Goal: Information Seeking & Learning: Learn about a topic

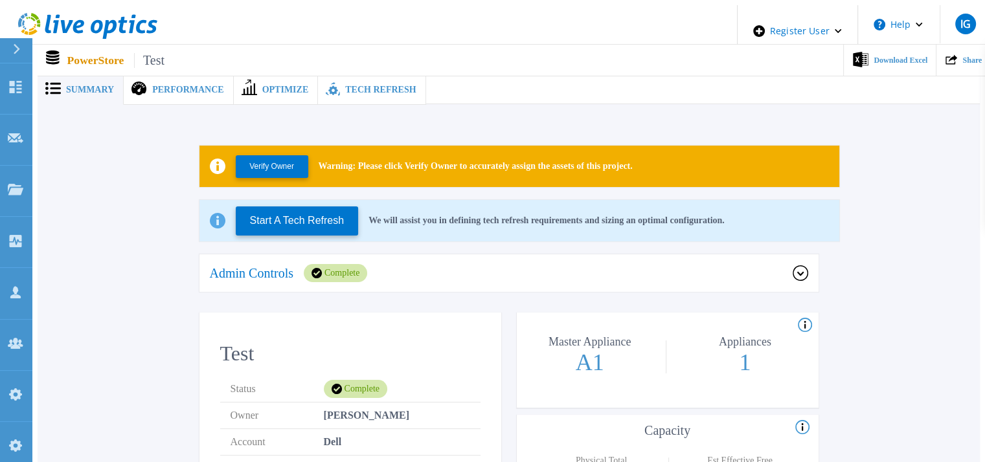
click at [76, 85] on span "Summary" at bounding box center [90, 89] width 48 height 9
click at [265, 157] on button "Verify Owner" at bounding box center [272, 166] width 73 height 23
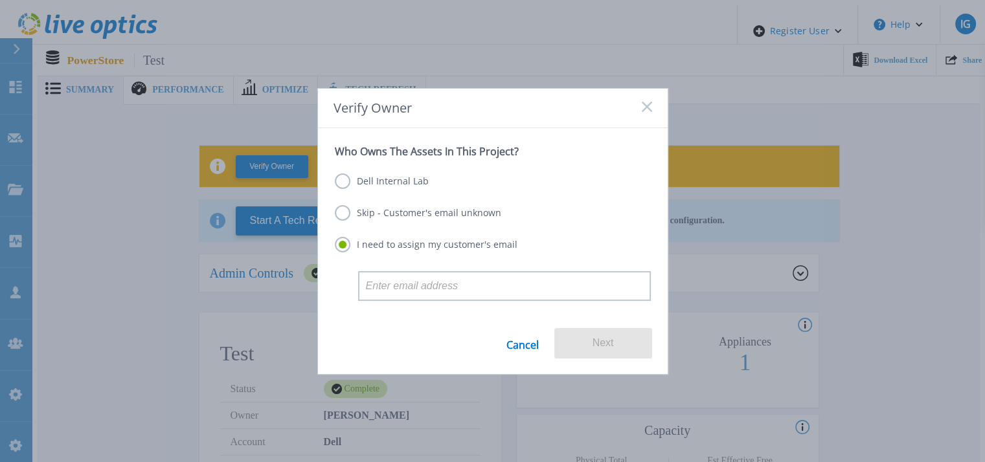
click at [521, 341] on link "Cancel" at bounding box center [522, 343] width 32 height 30
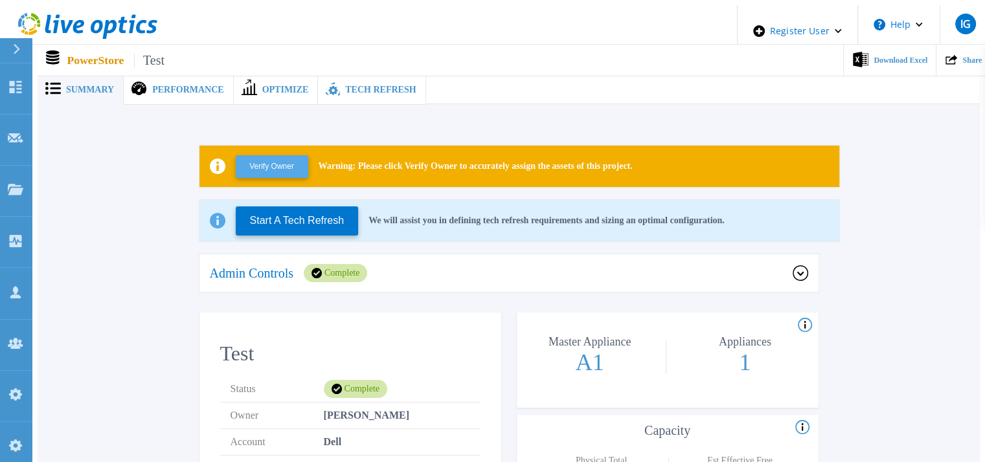
click at [281, 164] on button "Verify Owner" at bounding box center [272, 166] width 73 height 23
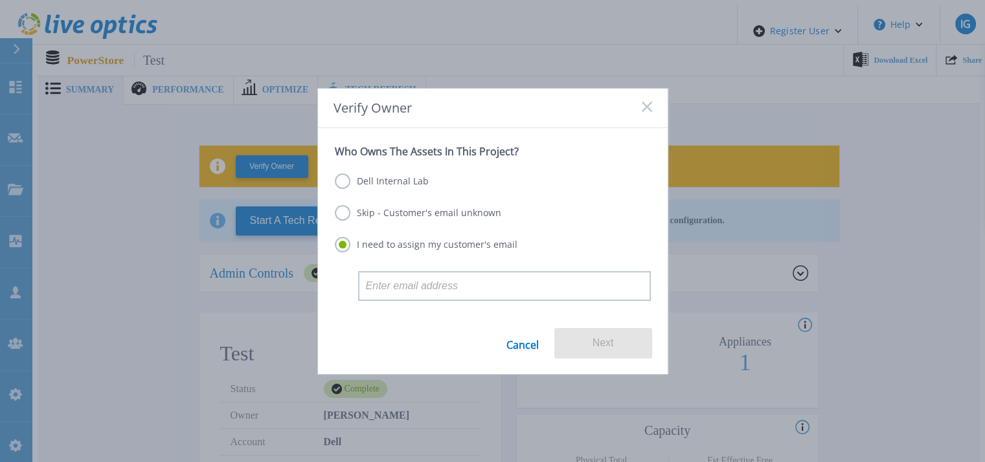
click at [343, 179] on label "Dell Internal Lab" at bounding box center [382, 182] width 94 height 16
click at [0, 0] on input "Dell Internal Lab" at bounding box center [0, 0] width 0 height 0
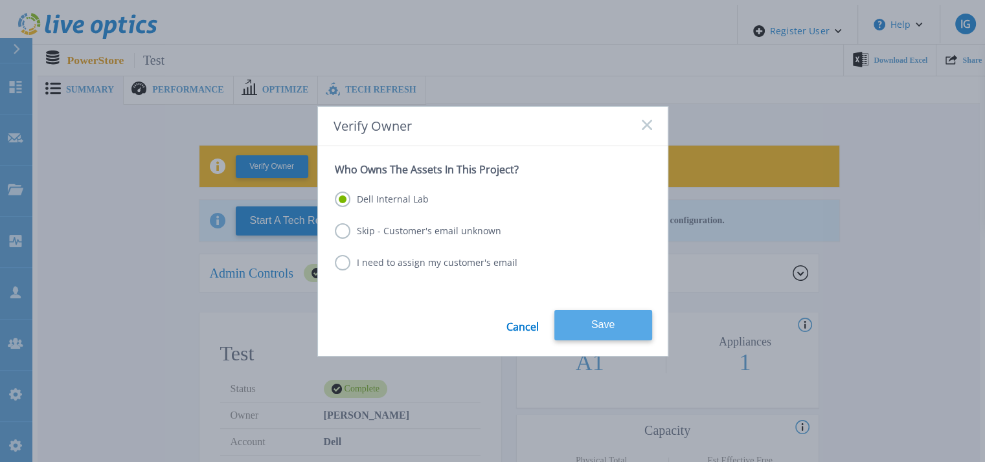
click at [613, 322] on button "Save" at bounding box center [603, 325] width 98 height 30
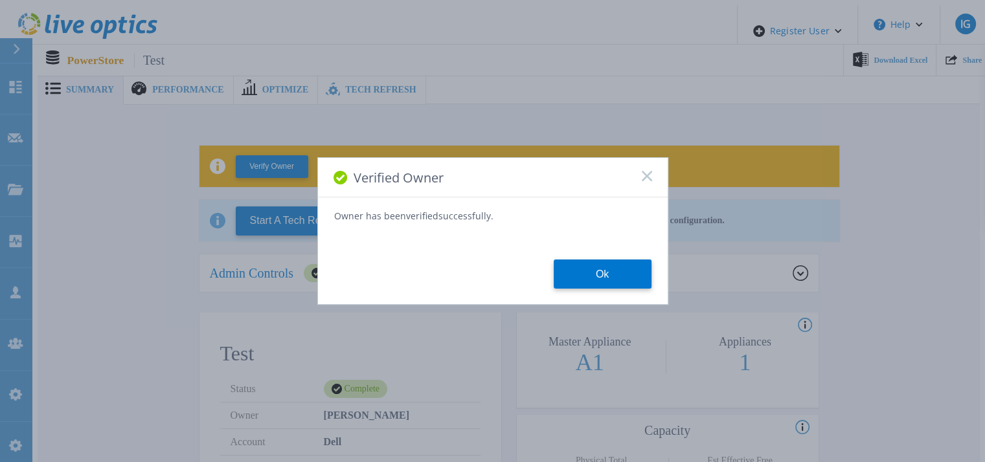
click at [604, 280] on button "Ok" at bounding box center [603, 274] width 98 height 29
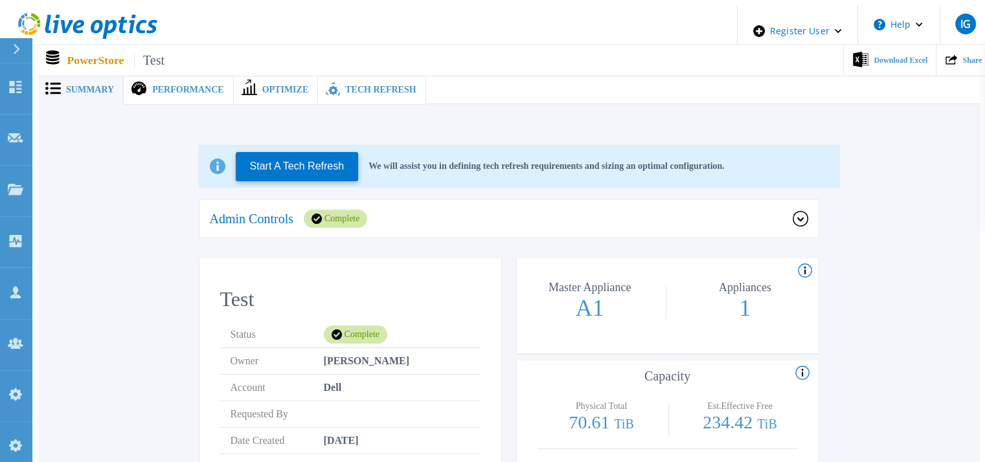
click at [91, 85] on span "Summary" at bounding box center [90, 89] width 48 height 9
click at [188, 89] on span "Performance" at bounding box center [187, 89] width 71 height 9
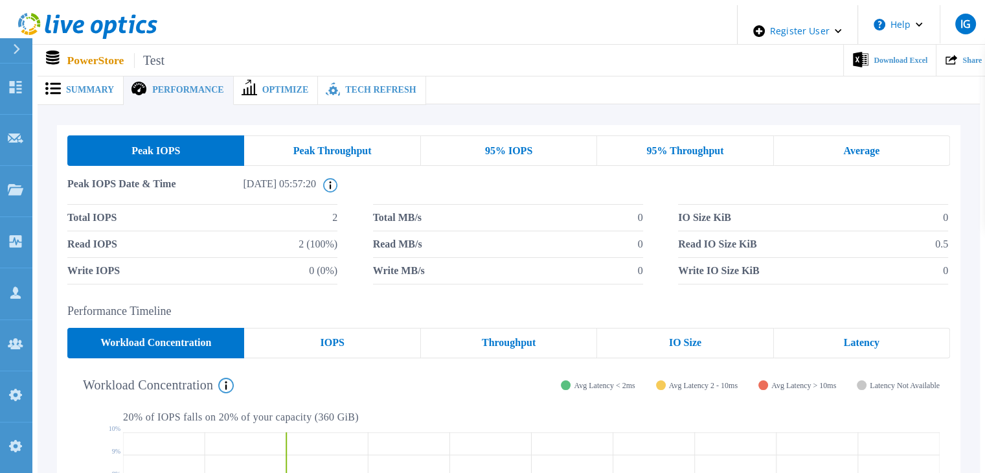
click at [262, 85] on span "Optimize" at bounding box center [285, 89] width 47 height 9
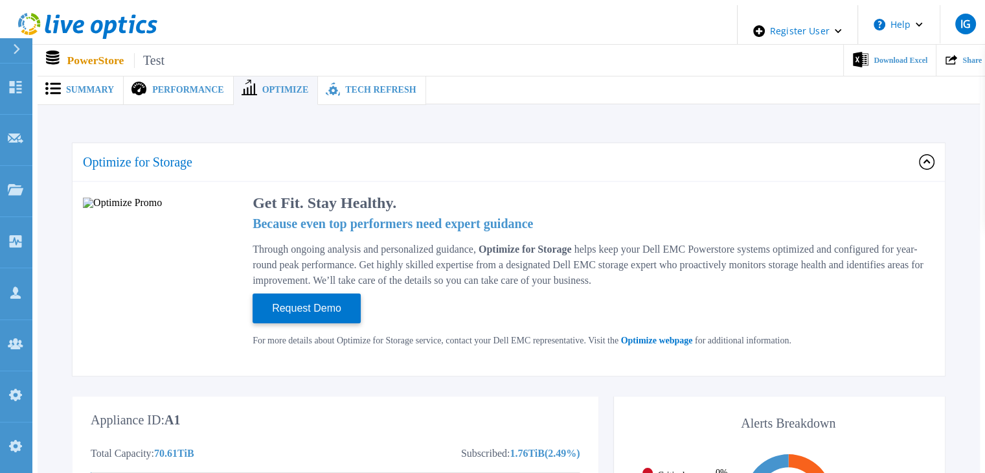
click at [345, 85] on span "Tech Refresh" at bounding box center [380, 89] width 71 height 9
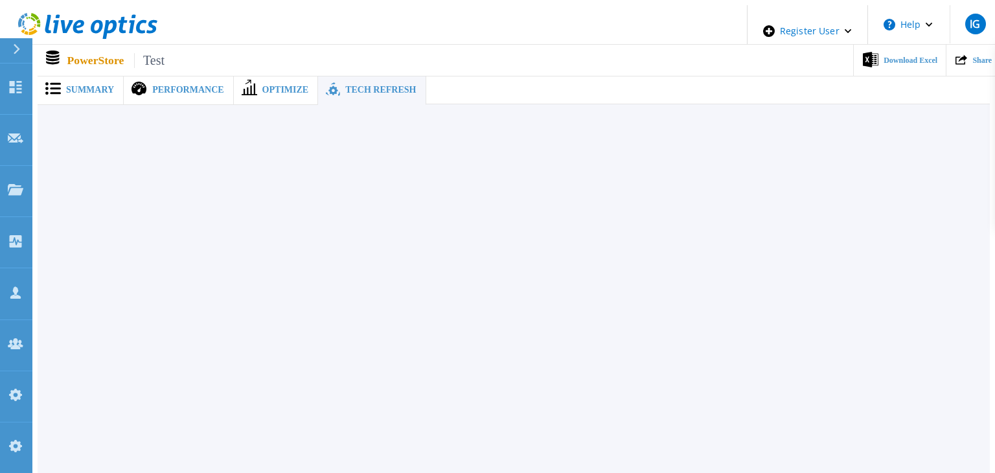
click at [68, 85] on span "Summary" at bounding box center [90, 89] width 48 height 9
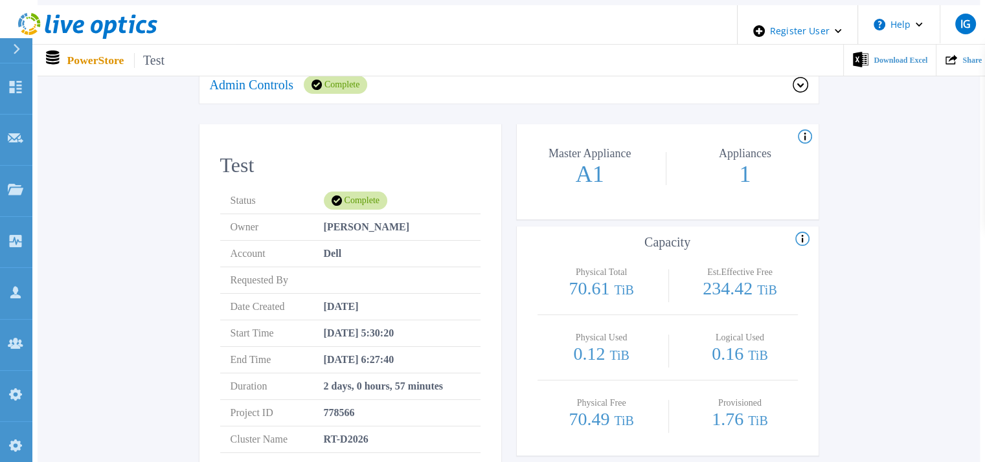
scroll to position [130, 0]
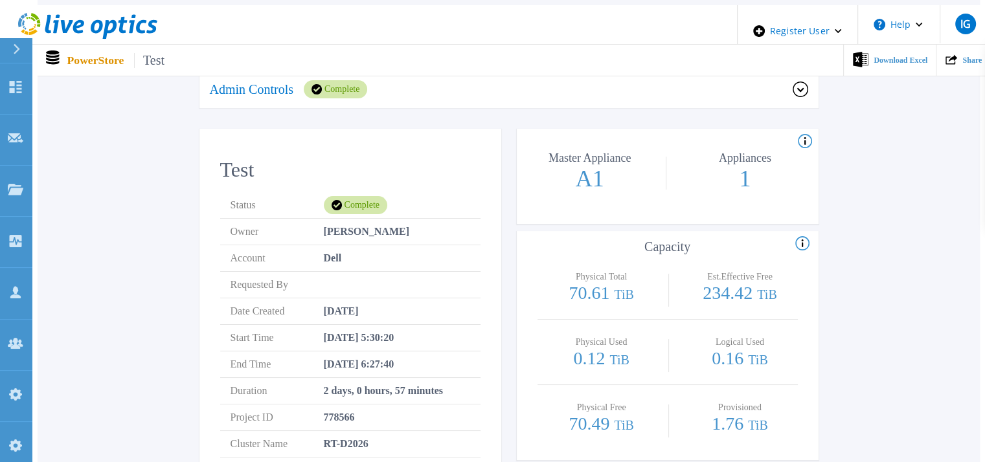
click at [805, 134] on icon at bounding box center [805, 142] width 14 height 16
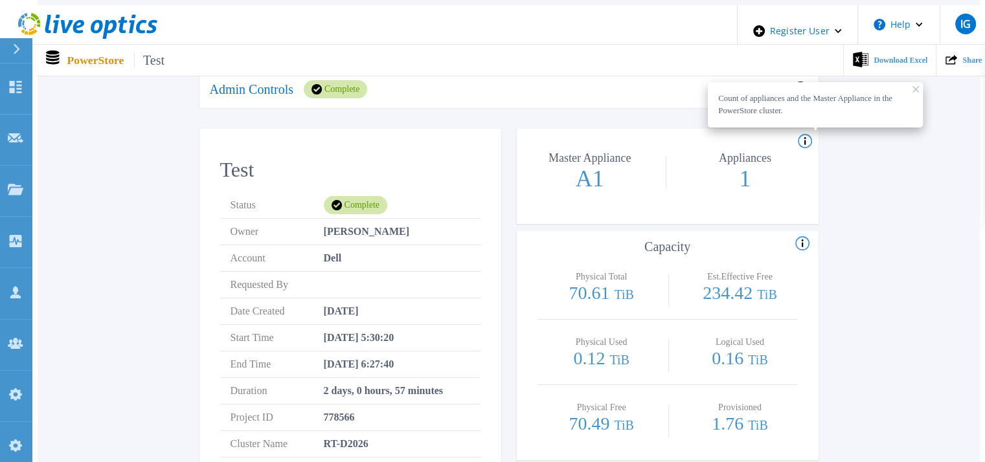
click at [802, 236] on icon at bounding box center [802, 244] width 14 height 16
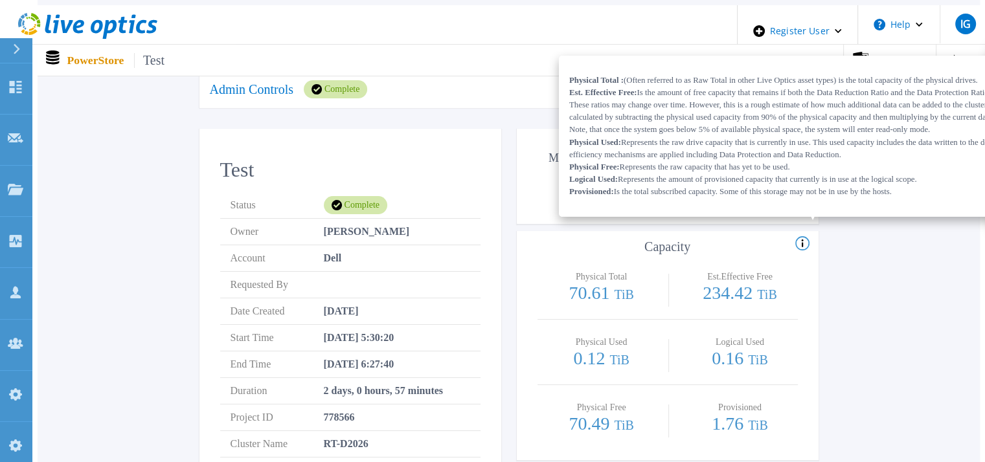
click at [803, 236] on icon at bounding box center [802, 244] width 14 height 16
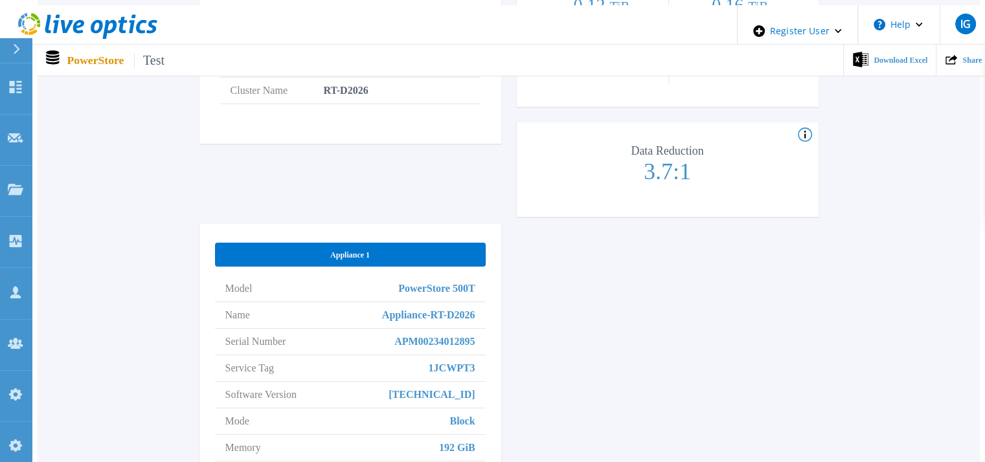
scroll to position [453, 0]
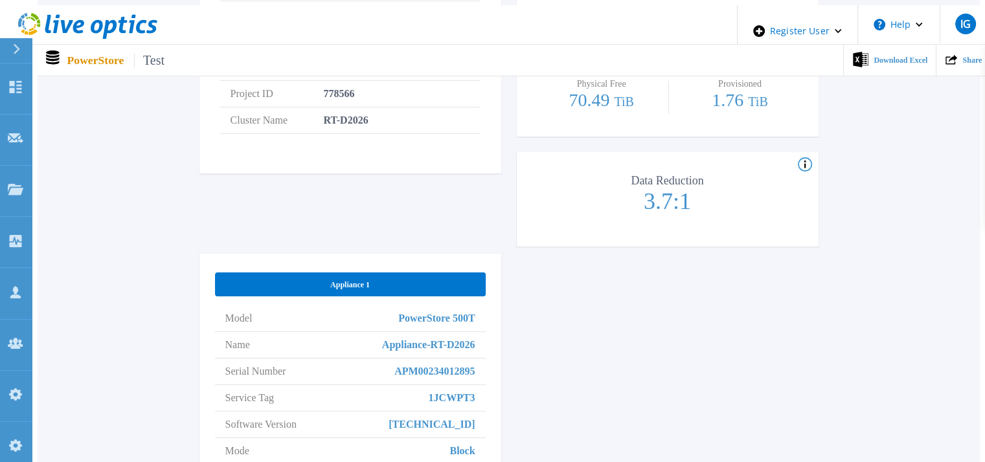
click at [809, 157] on icon at bounding box center [805, 165] width 14 height 16
click at [806, 157] on icon at bounding box center [805, 165] width 14 height 16
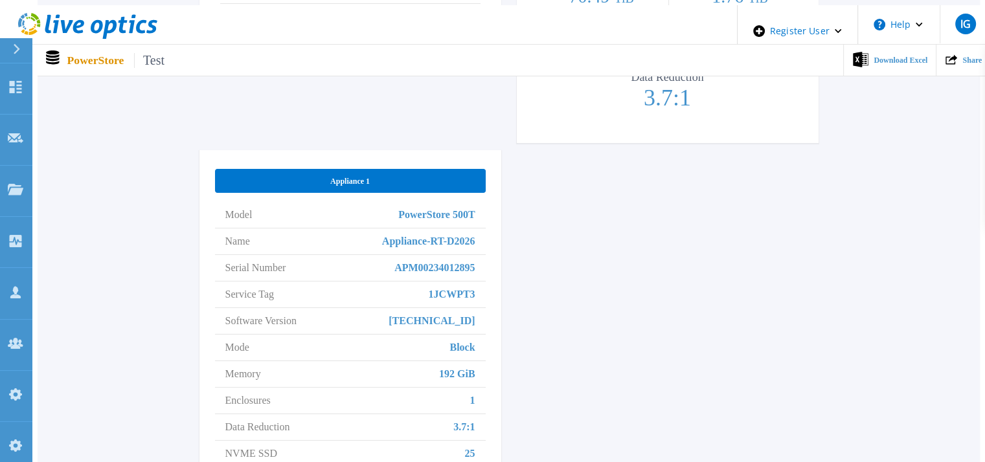
scroll to position [583, 0]
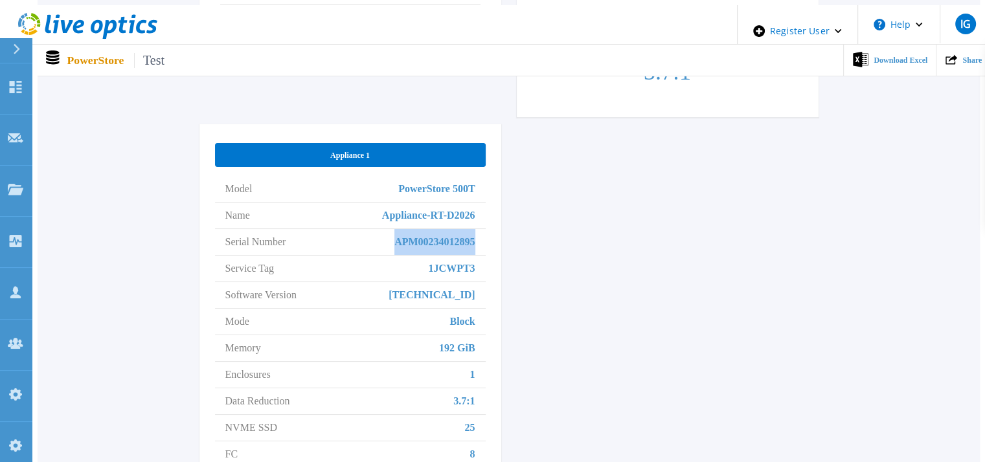
drag, startPoint x: 374, startPoint y: 223, endPoint x: 504, endPoint y: 229, distance: 130.3
click at [504, 229] on div "Test Status Complete Owner Sachin Koshti Account Dell Requested By Date Created…" at bounding box center [508, 104] width 619 height 856
drag, startPoint x: 395, startPoint y: 249, endPoint x: 490, endPoint y: 249, distance: 95.2
click at [490, 249] on div "Appliance 1 Model PowerStore 500T Name Appliance-RT-D2026 Serial Number APM0023…" at bounding box center [350, 324] width 302 height 400
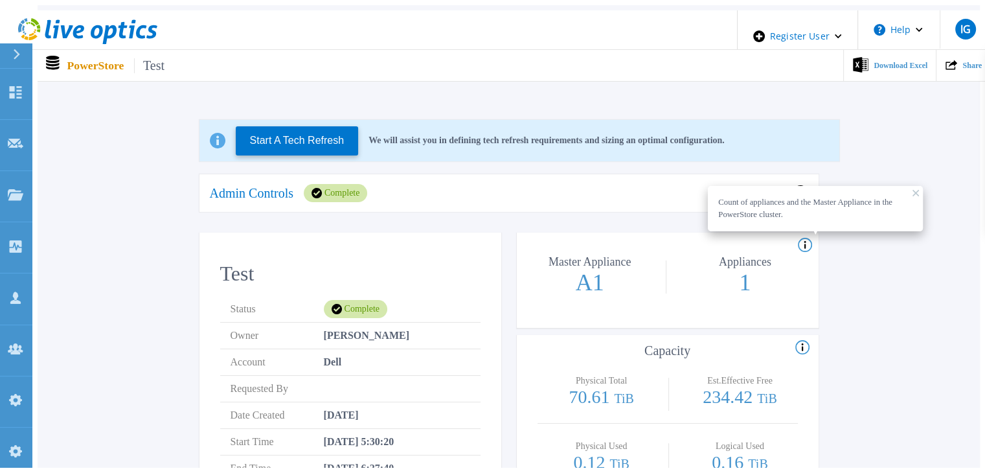
scroll to position [0, 0]
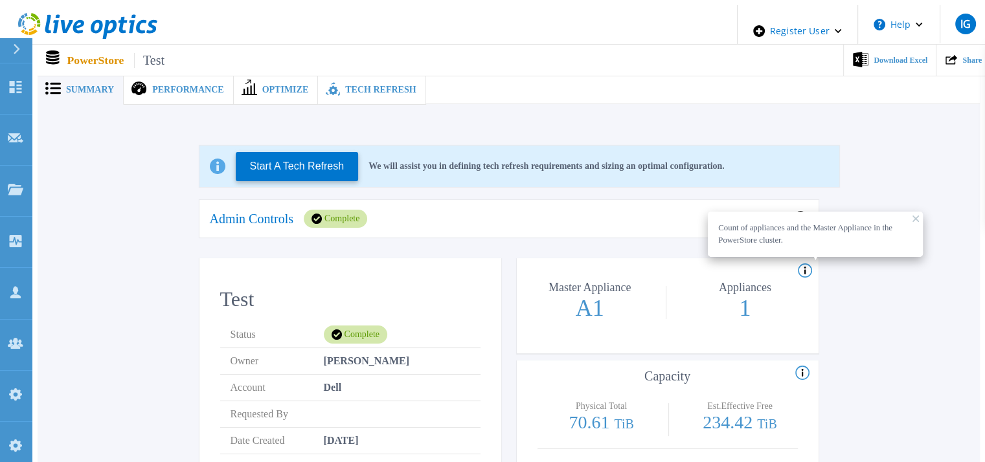
click at [157, 85] on span "Performance" at bounding box center [187, 89] width 71 height 9
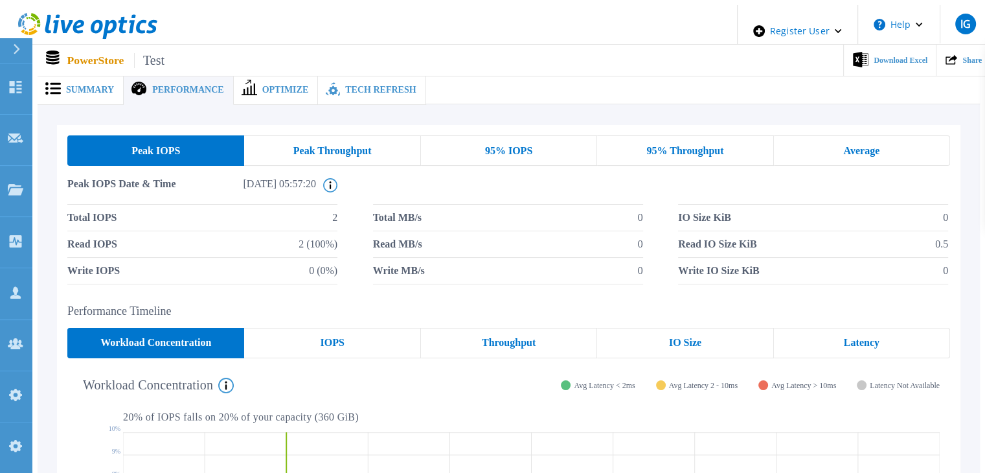
click at [325, 146] on span "Peak Throughput" at bounding box center [332, 151] width 78 height 10
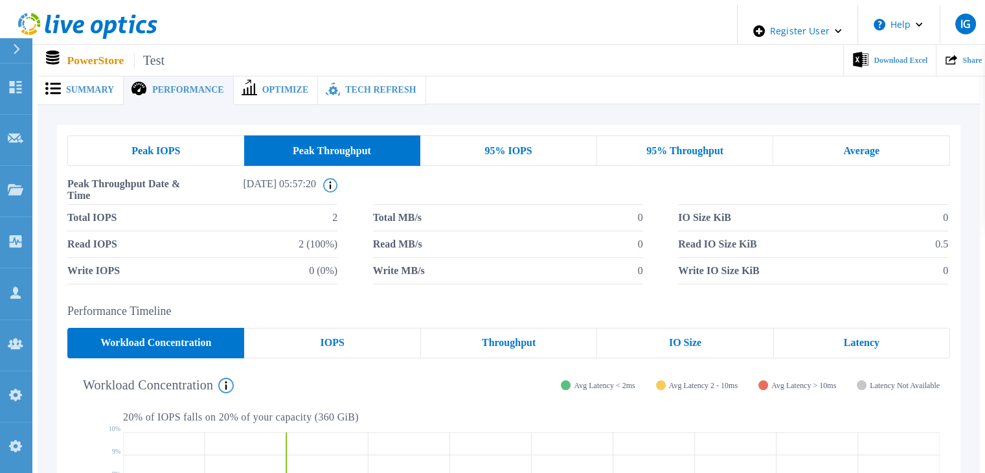
click at [497, 146] on span "95% IOPS" at bounding box center [507, 151] width 47 height 10
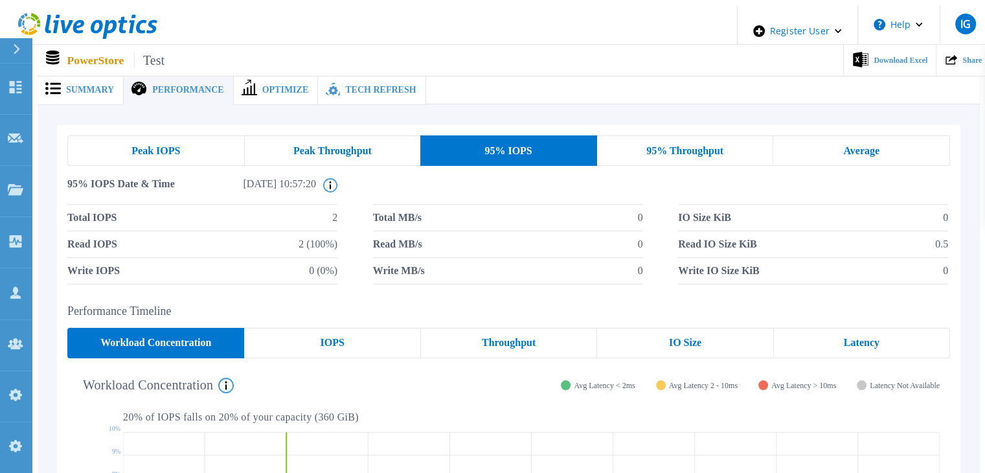
click at [705, 146] on span "95% Throughput" at bounding box center [684, 151] width 77 height 10
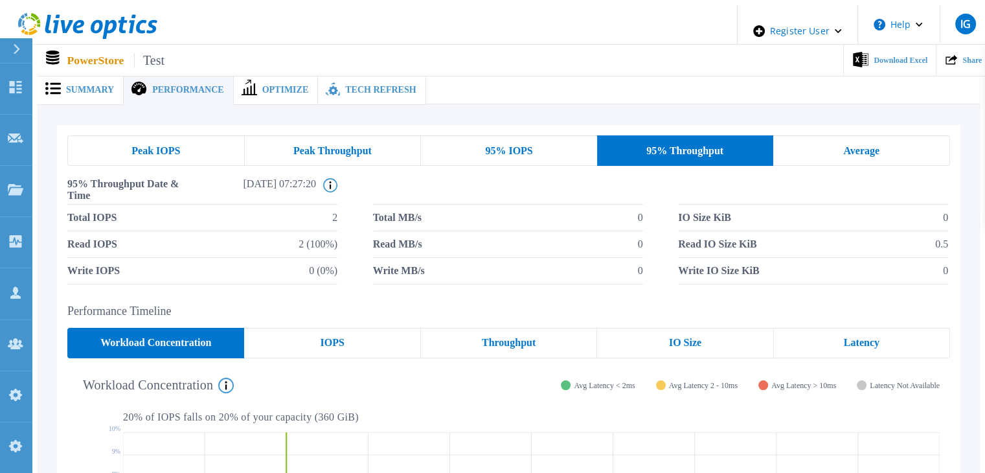
click at [879, 146] on span "Average" at bounding box center [861, 151] width 36 height 10
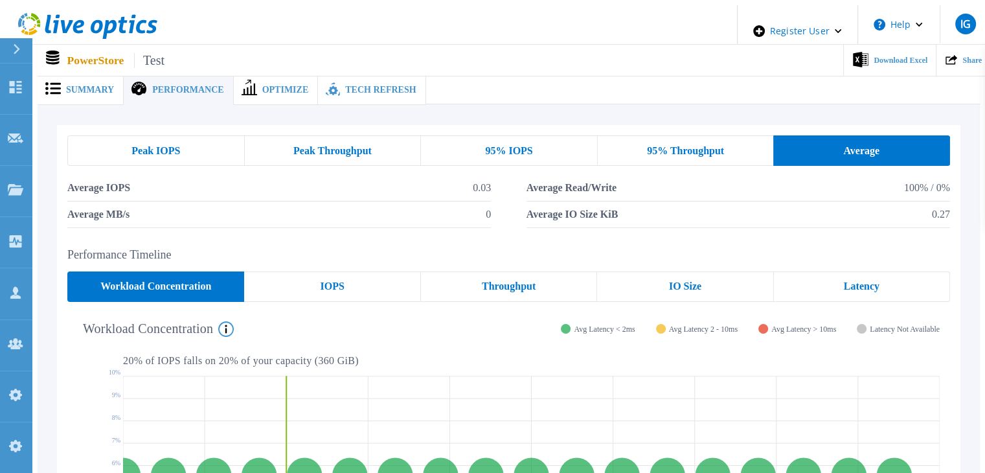
click at [95, 148] on div "Peak IOPS" at bounding box center [155, 150] width 177 height 30
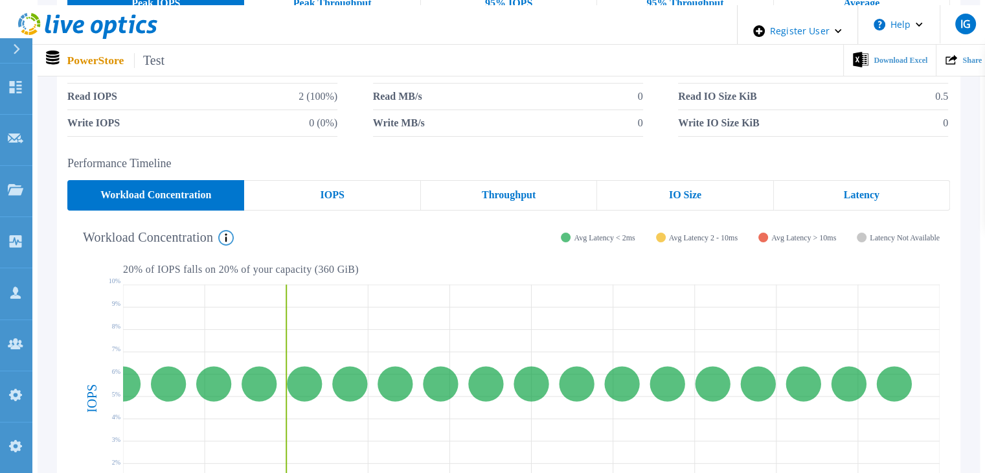
scroll to position [130, 0]
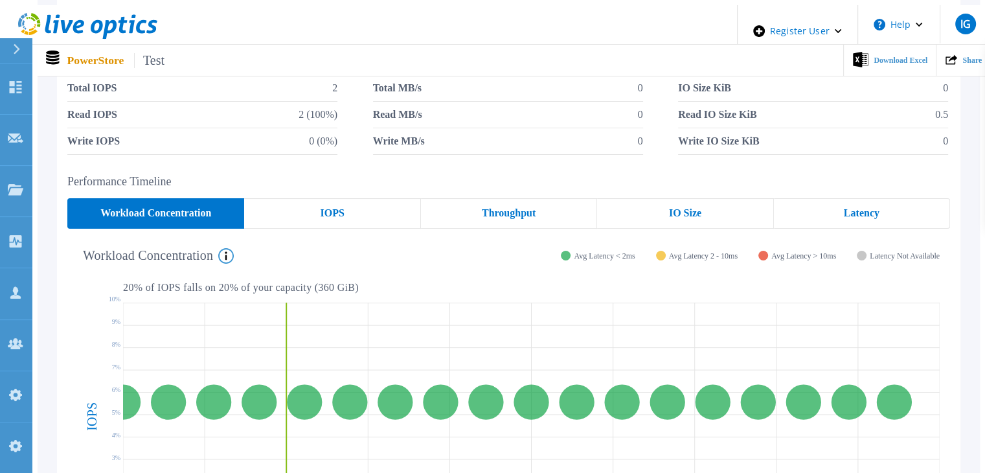
click at [346, 207] on div "IOPS" at bounding box center [332, 213] width 176 height 30
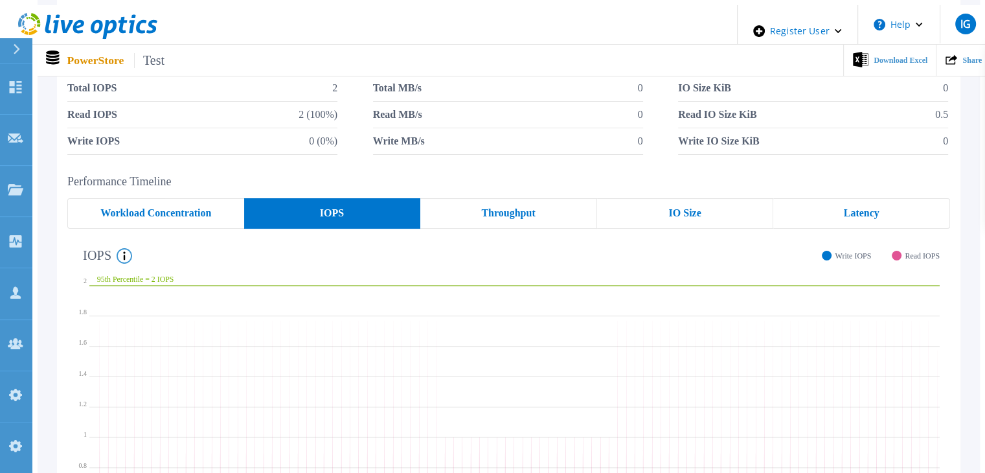
click at [176, 208] on span "Workload Concentration" at bounding box center [155, 213] width 111 height 10
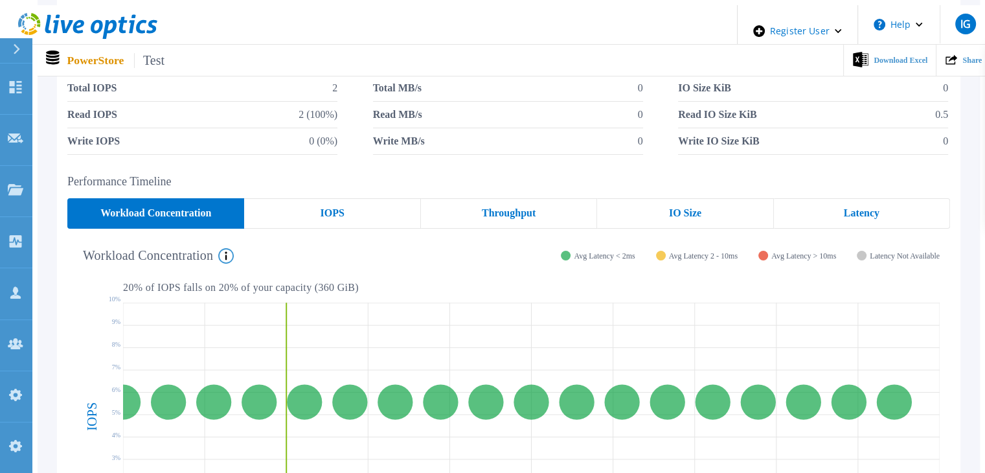
click at [231, 248] on icon at bounding box center [226, 256] width 16 height 16
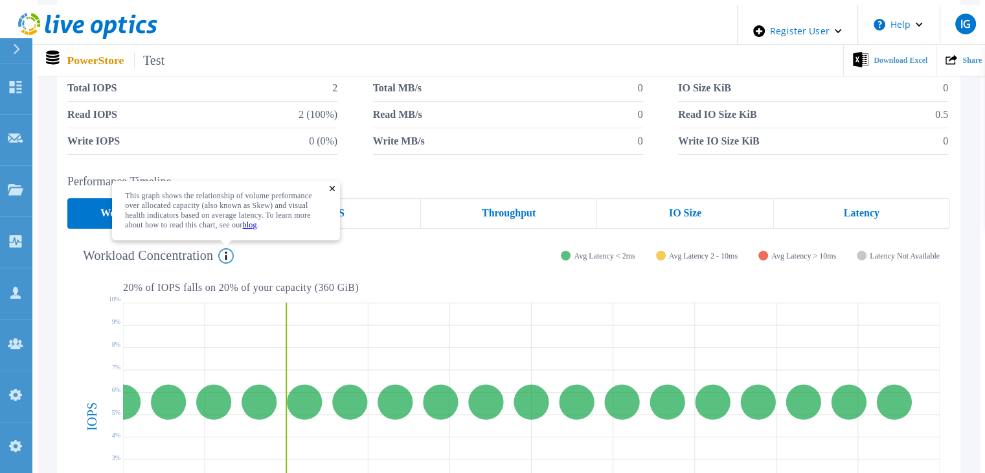
click at [335, 186] on icon at bounding box center [332, 188] width 5 height 5
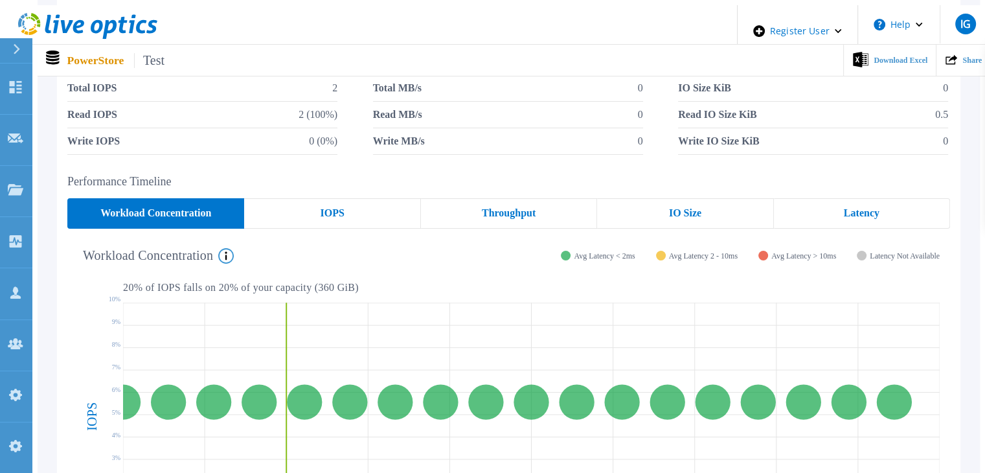
click at [313, 214] on div "IOPS" at bounding box center [332, 213] width 176 height 30
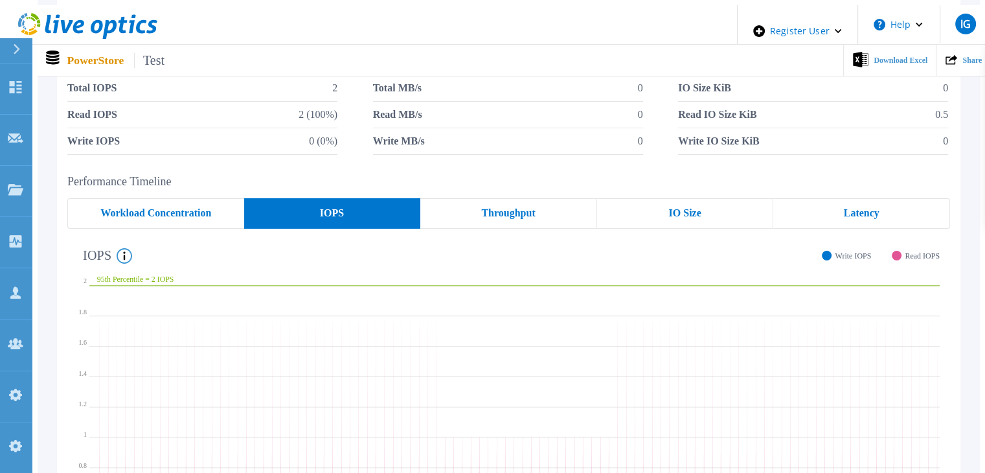
click at [120, 251] on icon at bounding box center [125, 256] width 16 height 16
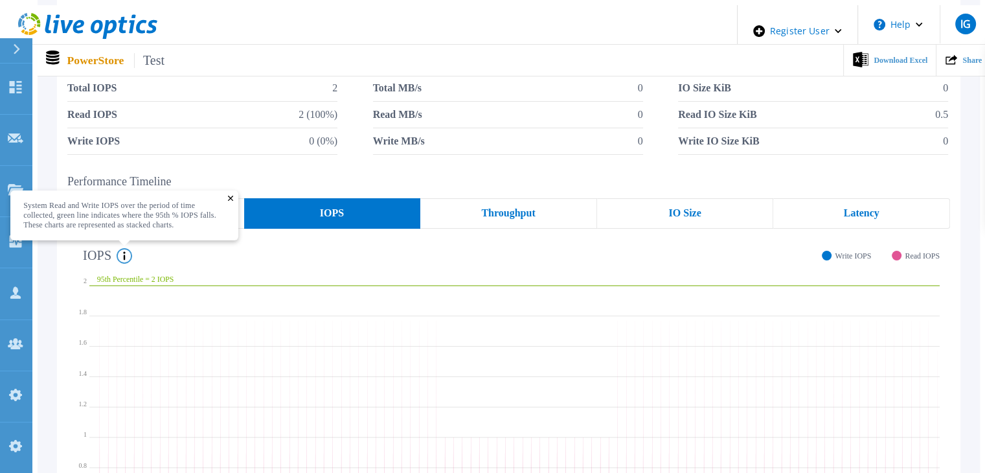
click at [120, 251] on icon at bounding box center [125, 256] width 16 height 16
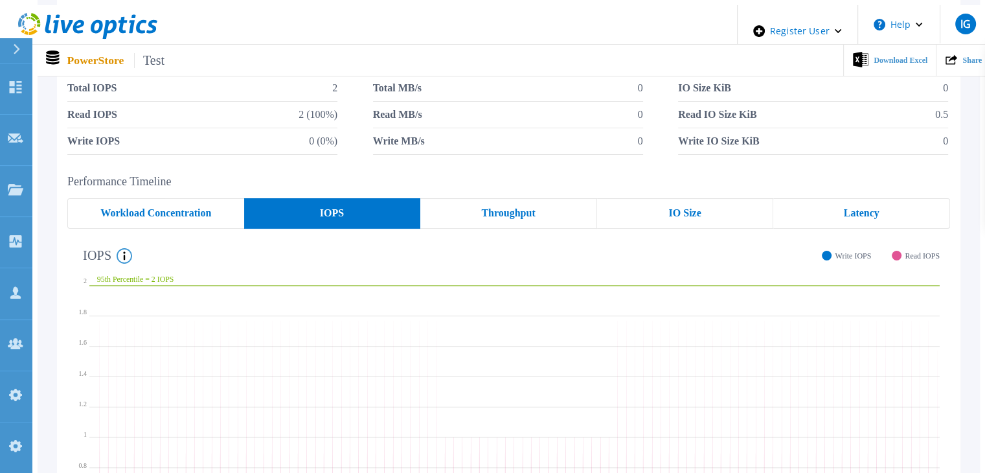
click at [492, 215] on div "Throughput" at bounding box center [508, 213] width 177 height 30
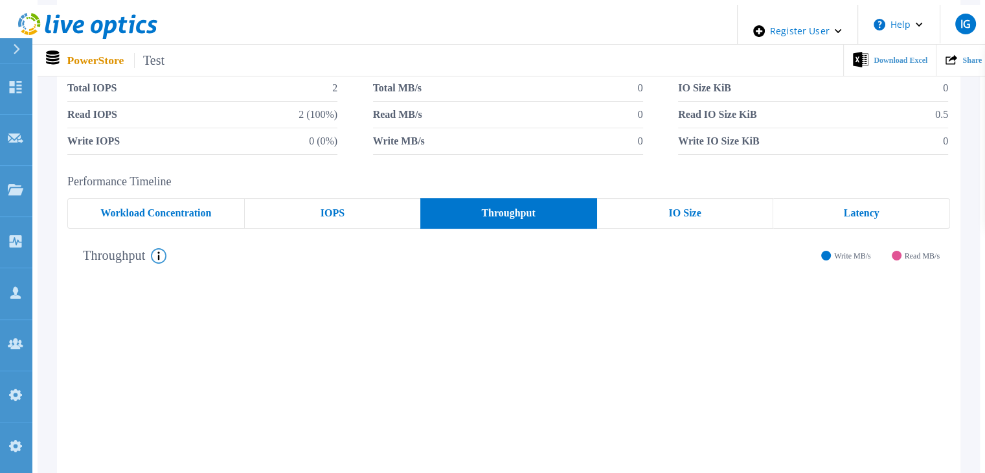
click at [705, 198] on div "IO Size" at bounding box center [685, 213] width 177 height 30
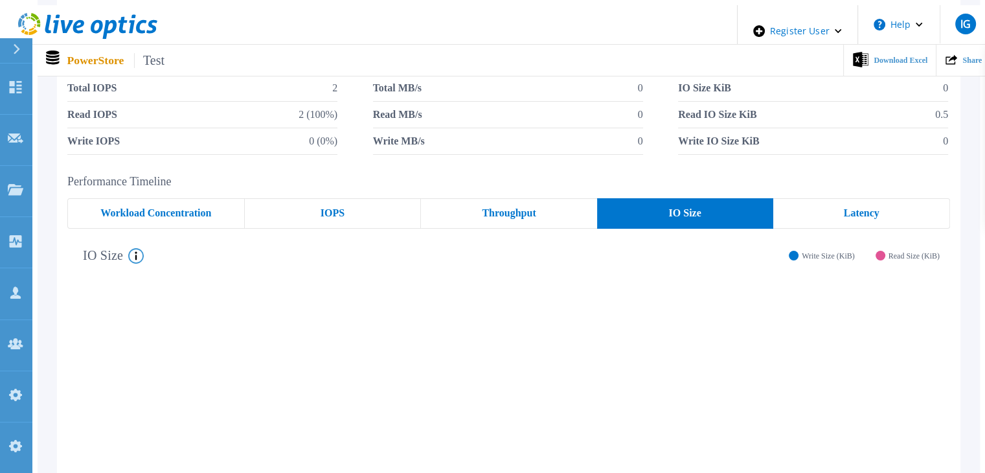
click at [862, 208] on span "Latency" at bounding box center [862, 213] width 36 height 10
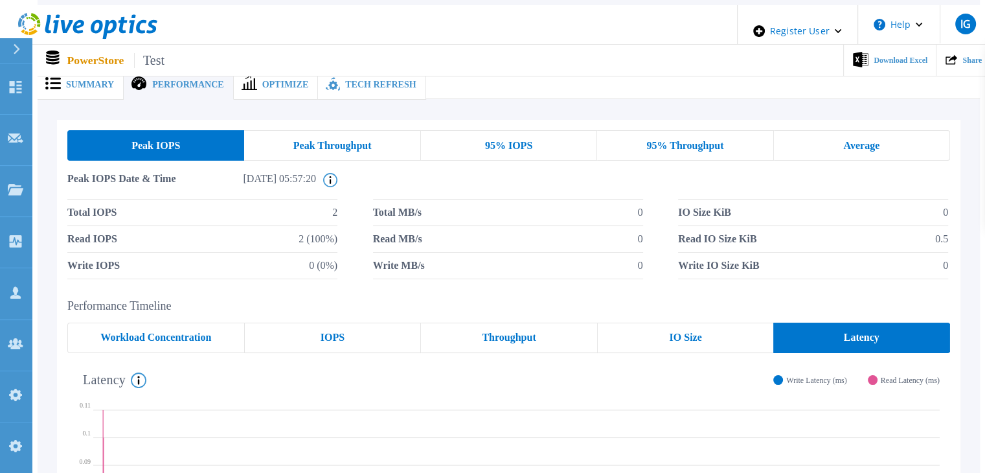
scroll to position [0, 0]
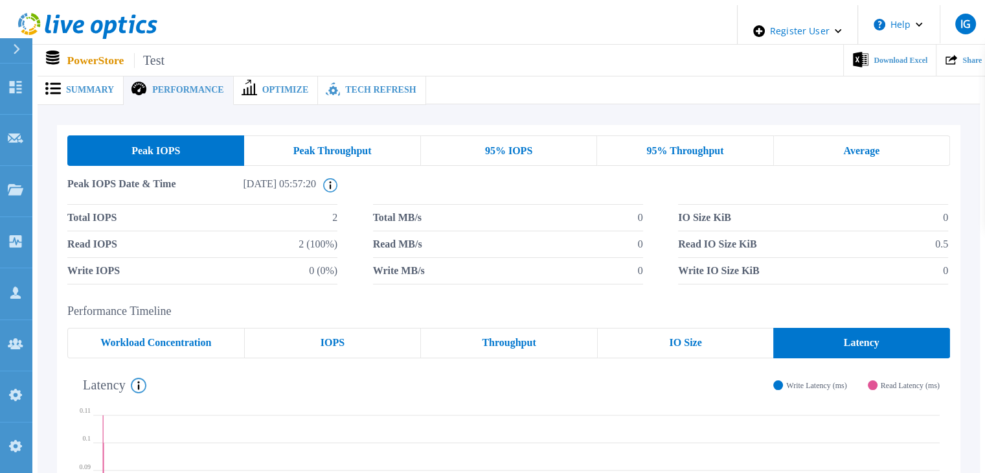
drag, startPoint x: 238, startPoint y: 82, endPoint x: 250, endPoint y: 88, distance: 13.3
click at [242, 82] on icon at bounding box center [250, 88] width 16 height 16
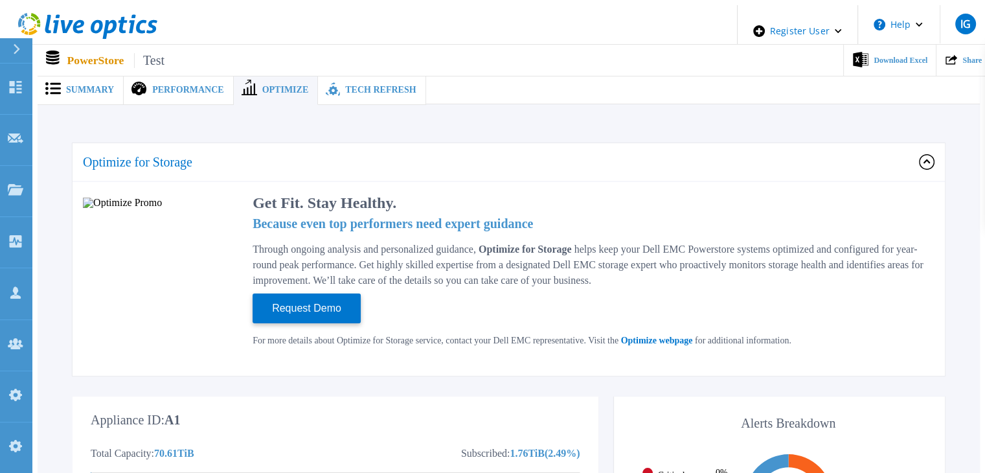
scroll to position [65, 0]
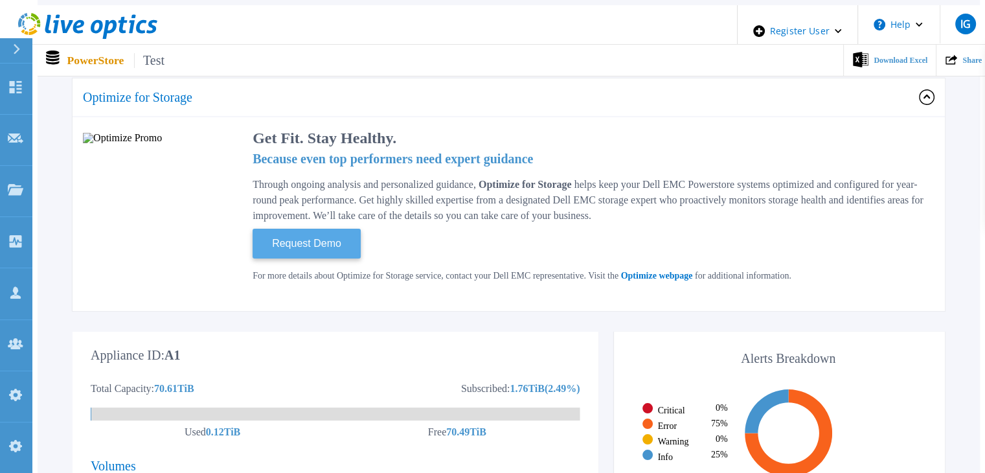
click at [293, 239] on span "Request Demo" at bounding box center [307, 243] width 80 height 17
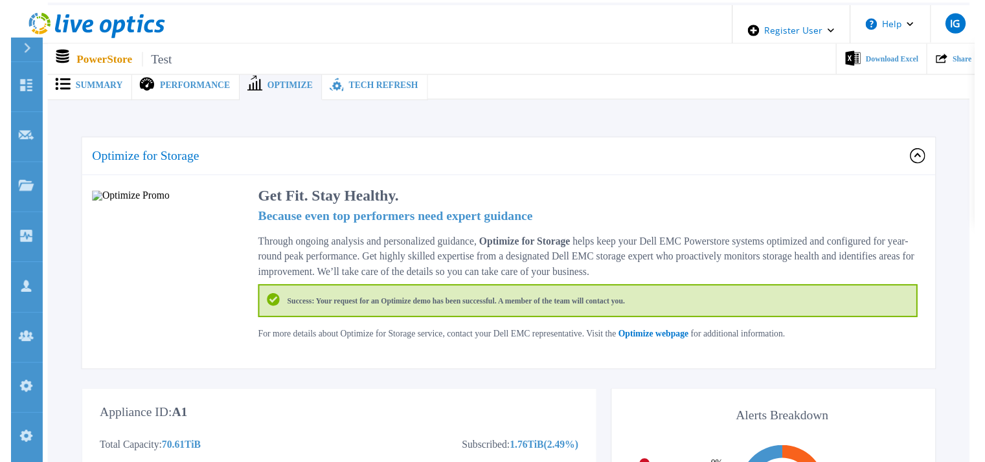
scroll to position [0, 0]
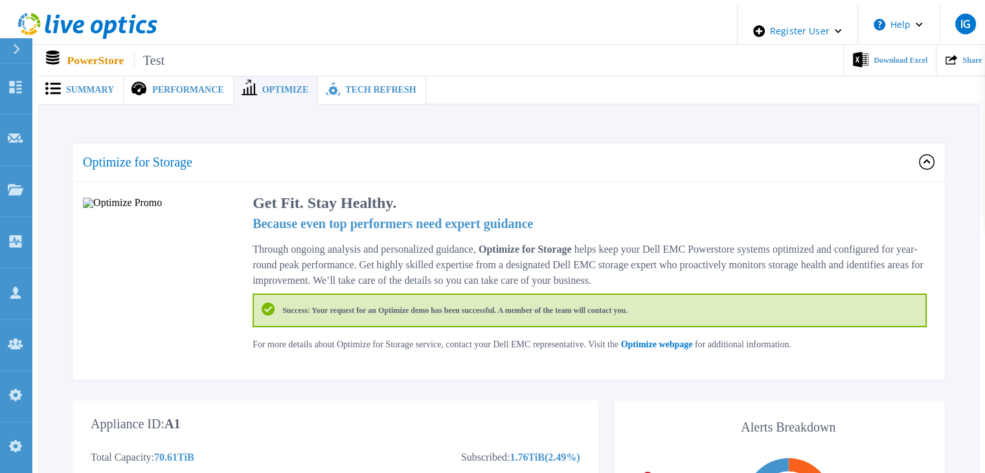
click at [345, 85] on span "Tech Refresh" at bounding box center [380, 89] width 71 height 9
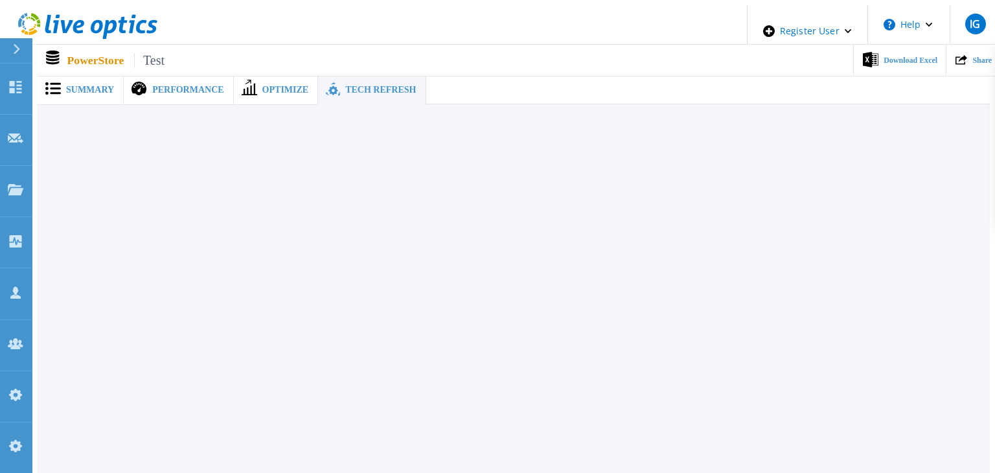
click at [80, 85] on span "Summary" at bounding box center [90, 89] width 48 height 9
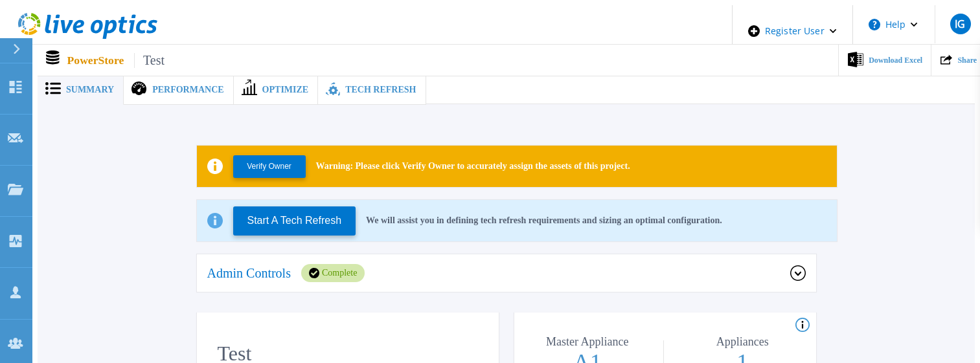
click at [262, 85] on span "Optimize" at bounding box center [285, 89] width 47 height 9
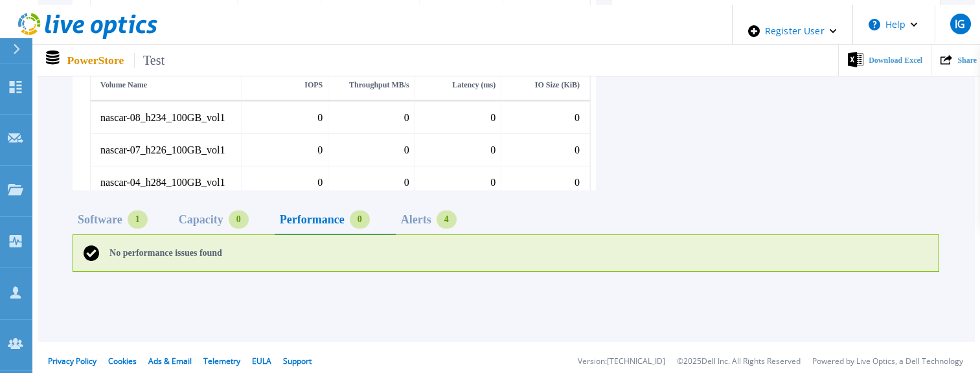
scroll to position [718, 0]
click at [428, 214] on div "Alerts" at bounding box center [416, 219] width 30 height 10
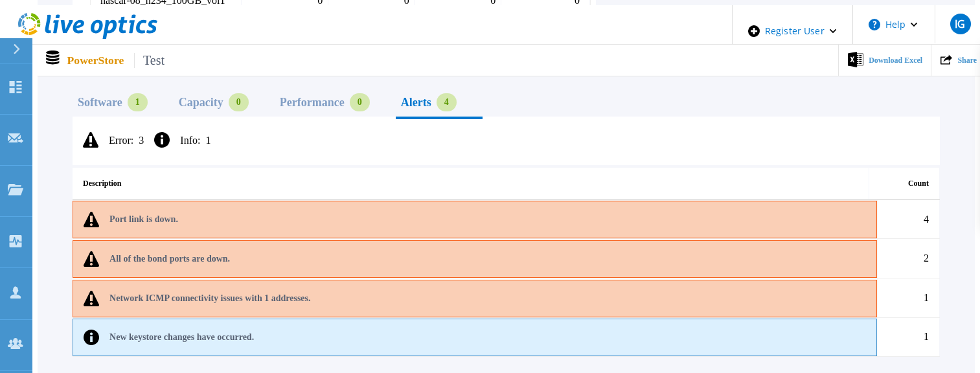
scroll to position [847, 0]
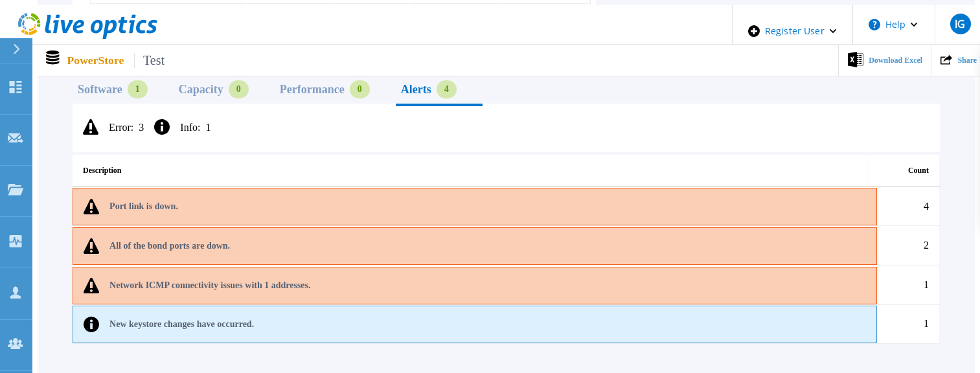
click at [180, 122] on span "Info :" at bounding box center [190, 127] width 20 height 10
click at [184, 122] on span "Info :" at bounding box center [190, 127] width 20 height 10
click at [135, 201] on p "Port link is down." at bounding box center [143, 206] width 69 height 10
click at [175, 244] on div "All of the bond ports are down." at bounding box center [475, 246] width 804 height 38
click at [220, 280] on p "Network ICMP connectivity issues with 1 addresses." at bounding box center [209, 285] width 201 height 10
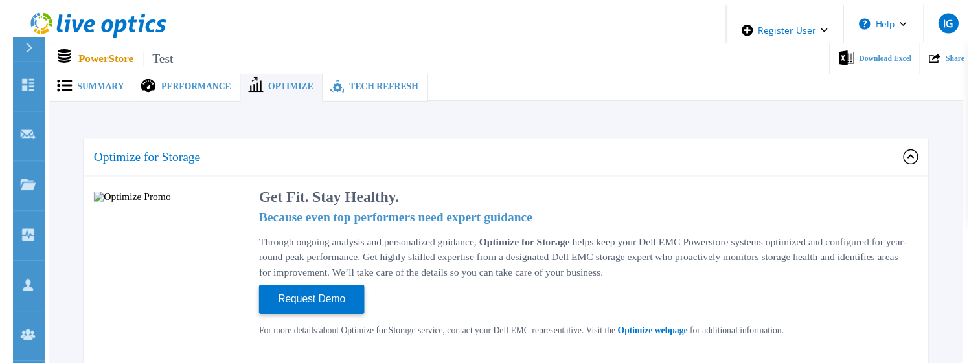
scroll to position [0, 0]
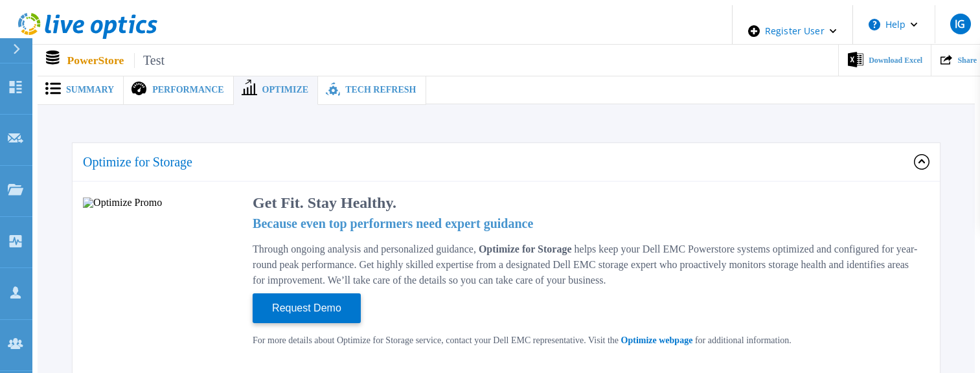
click at [345, 85] on span "Tech Refresh" at bounding box center [380, 89] width 71 height 9
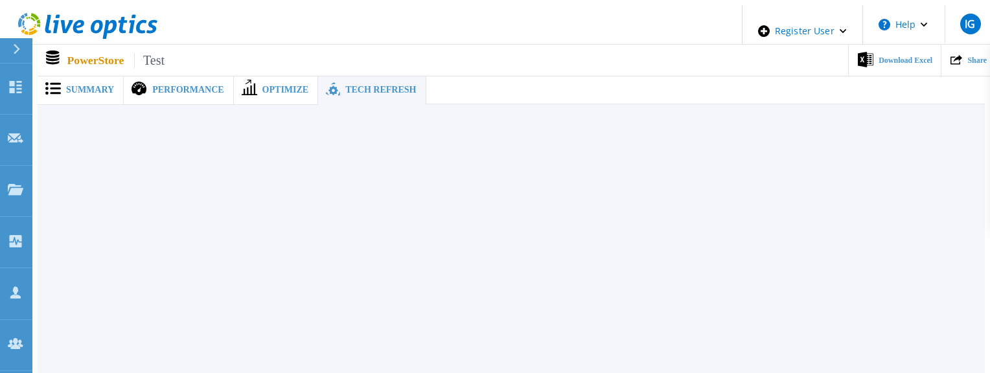
click at [89, 85] on span "Summary" at bounding box center [90, 89] width 48 height 9
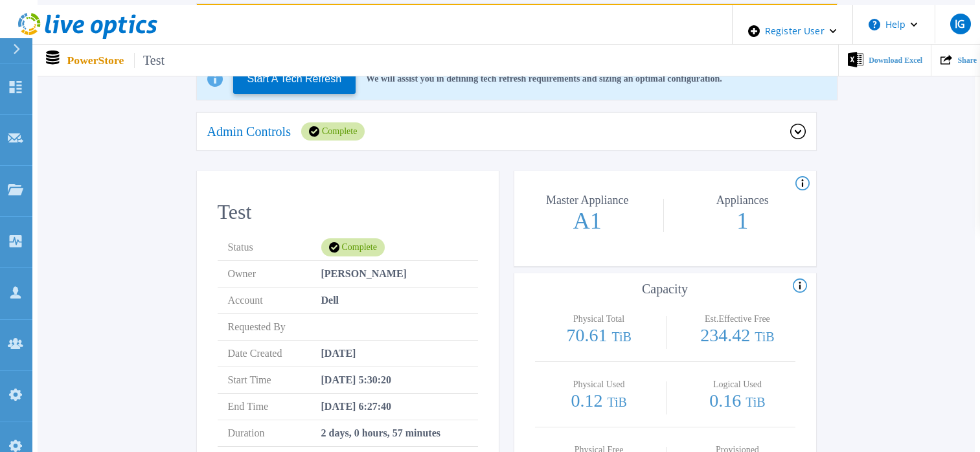
scroll to position [130, 0]
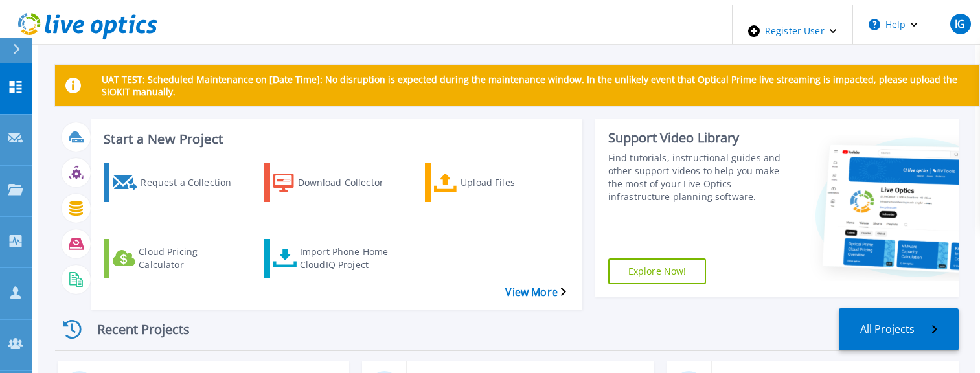
click at [14, 81] on icon at bounding box center [16, 87] width 12 height 12
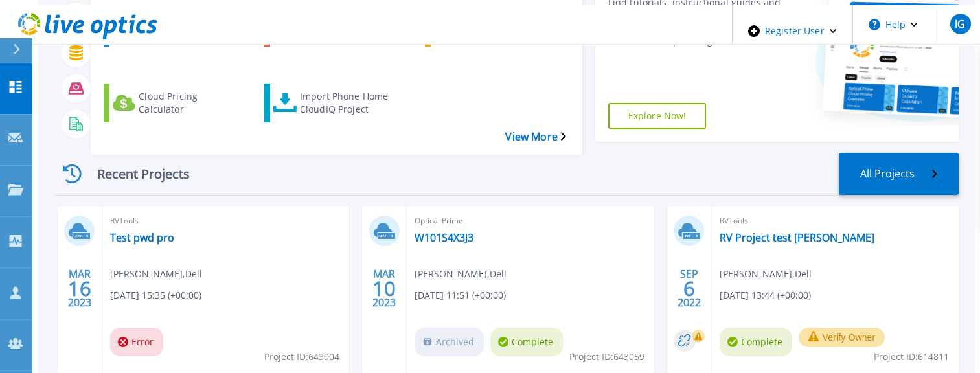
scroll to position [205, 0]
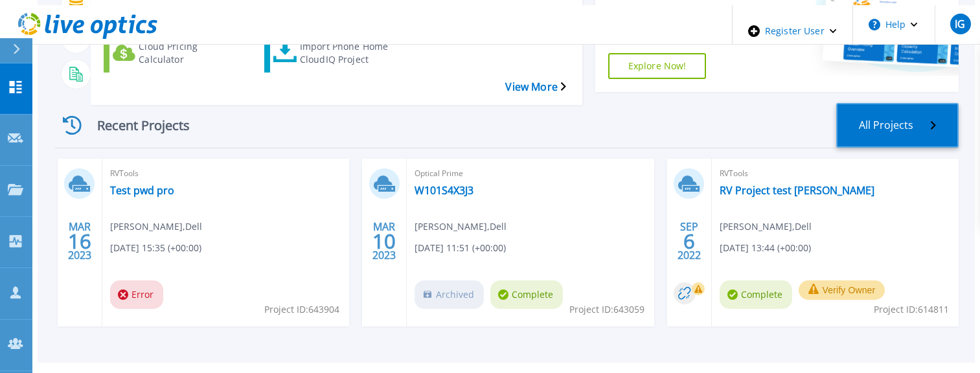
click at [895, 107] on link "All Projects" at bounding box center [897, 125] width 122 height 45
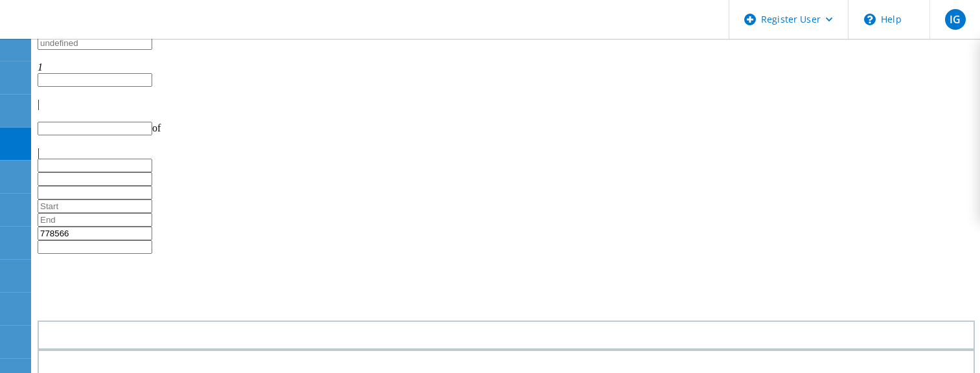
type input "1"
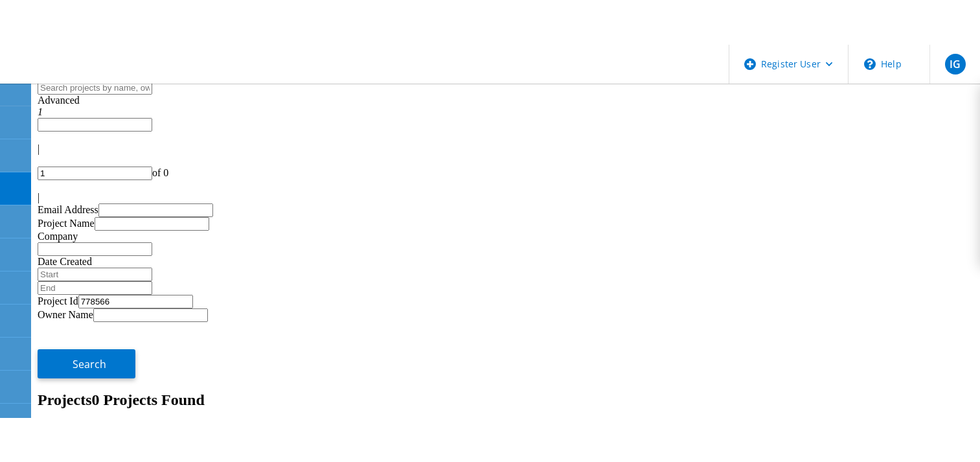
scroll to position [259, 0]
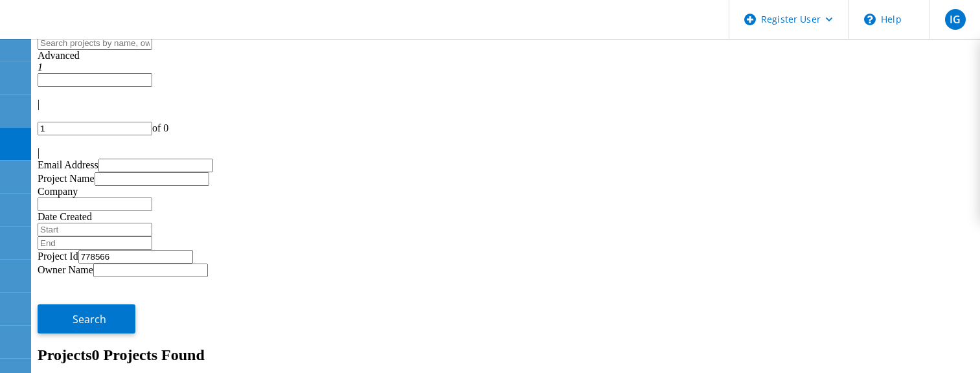
drag, startPoint x: 95, startPoint y: 315, endPoint x: 264, endPoint y: 257, distance: 178.8
drag, startPoint x: 102, startPoint y: 313, endPoint x: 429, endPoint y: 230, distance: 336.9
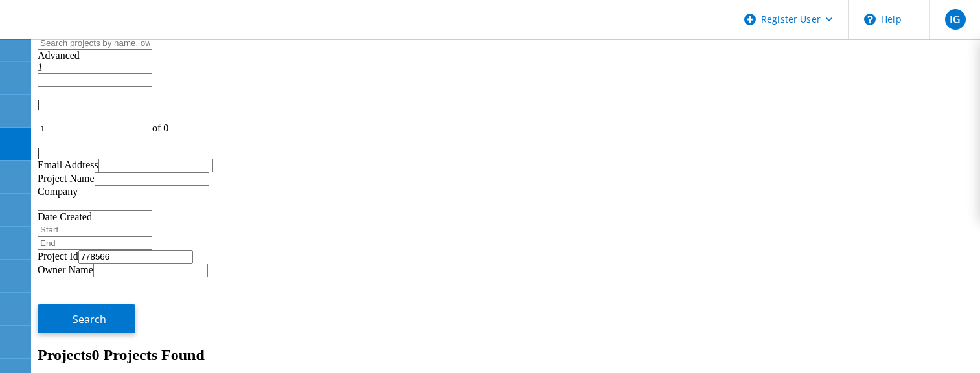
click at [80, 61] on span "Advanced" at bounding box center [59, 55] width 42 height 11
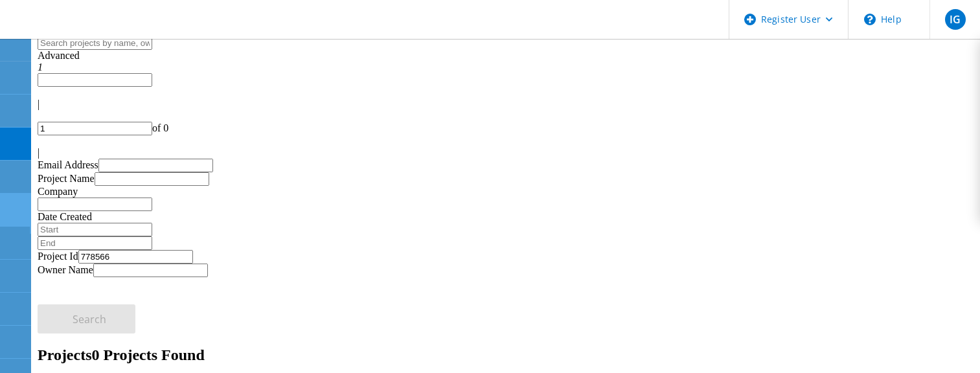
drag, startPoint x: 65, startPoint y: 210, endPoint x: 21, endPoint y: 210, distance: 44.0
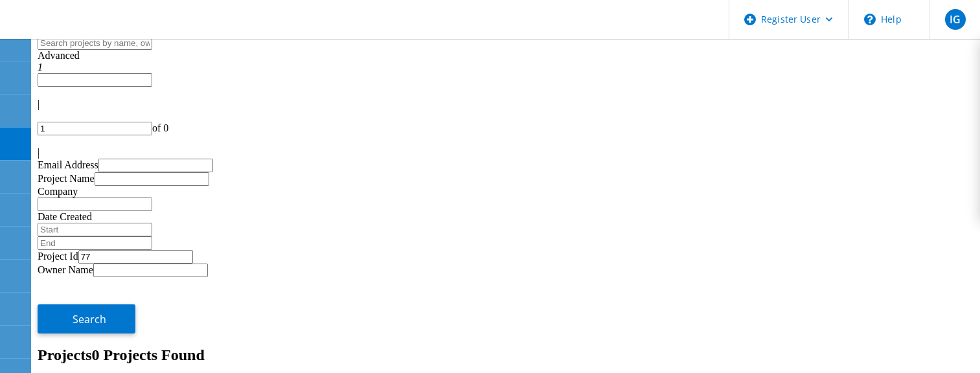
type input "7"
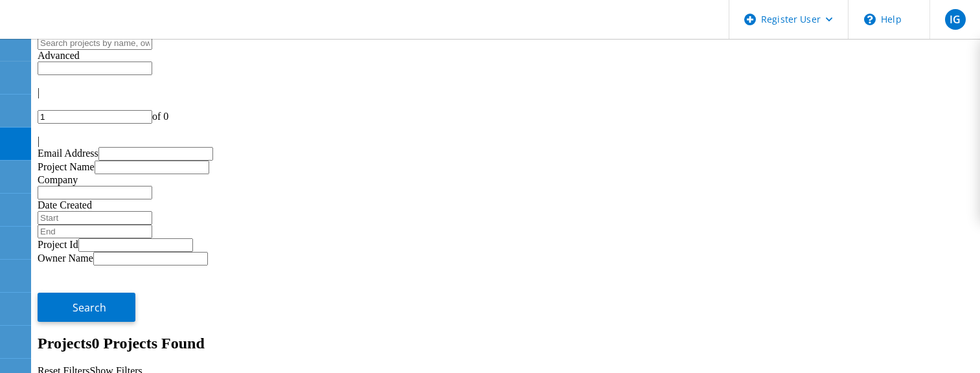
click at [695, 238] on div "Project Id Owner Name Search" at bounding box center [506, 280] width 937 height 84
click at [106, 301] on span "Search" at bounding box center [90, 308] width 34 height 14
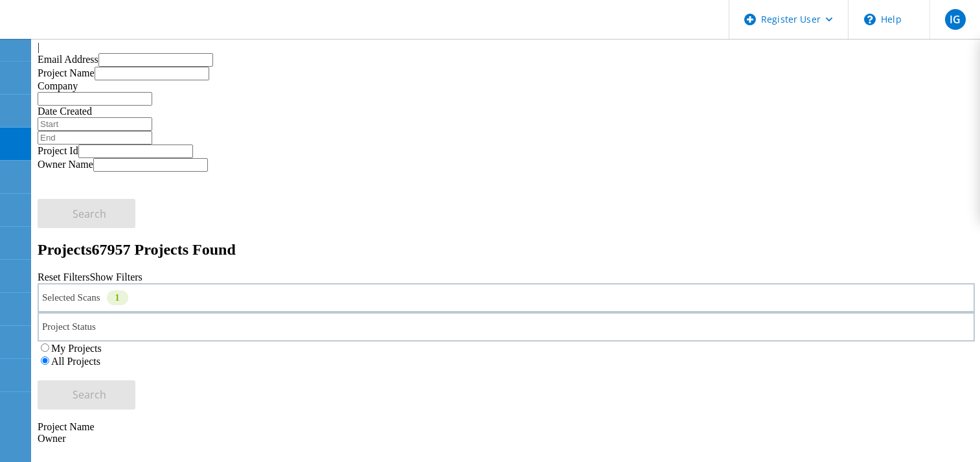
scroll to position [130, 0]
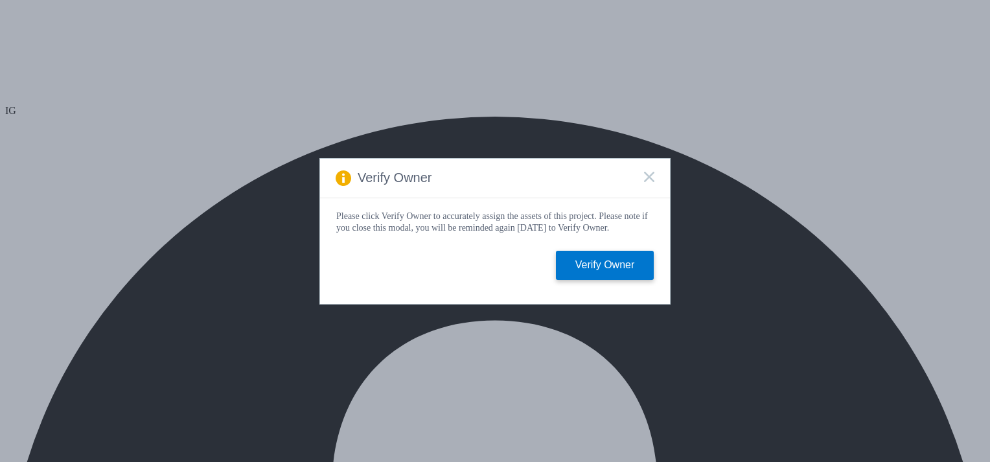
click at [650, 172] on icon at bounding box center [649, 177] width 10 height 10
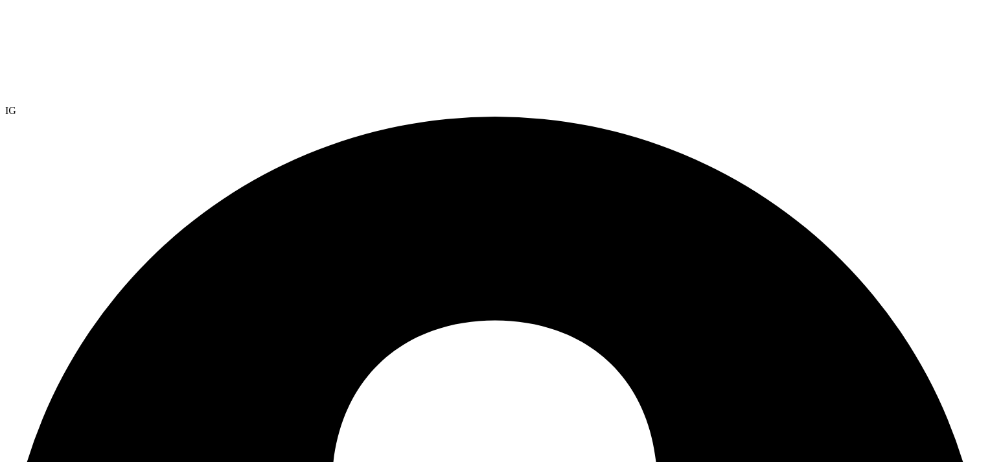
radio input "true"
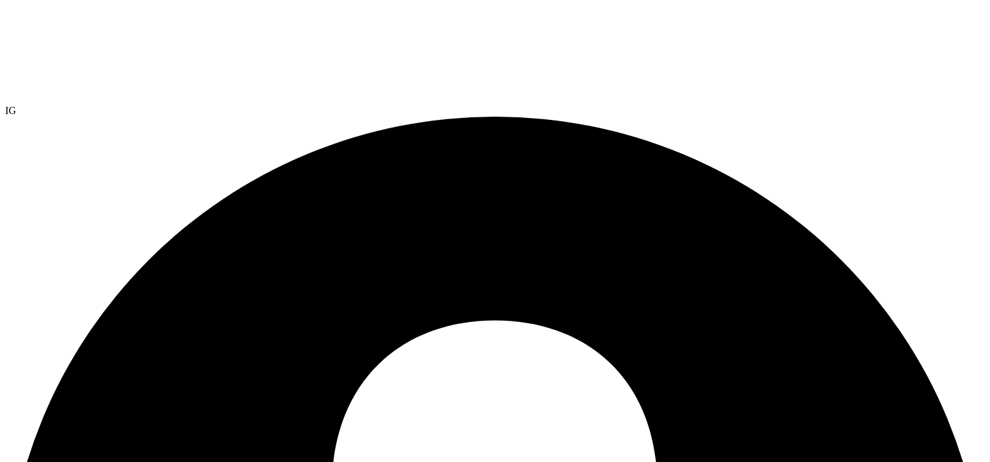
radio input "false"
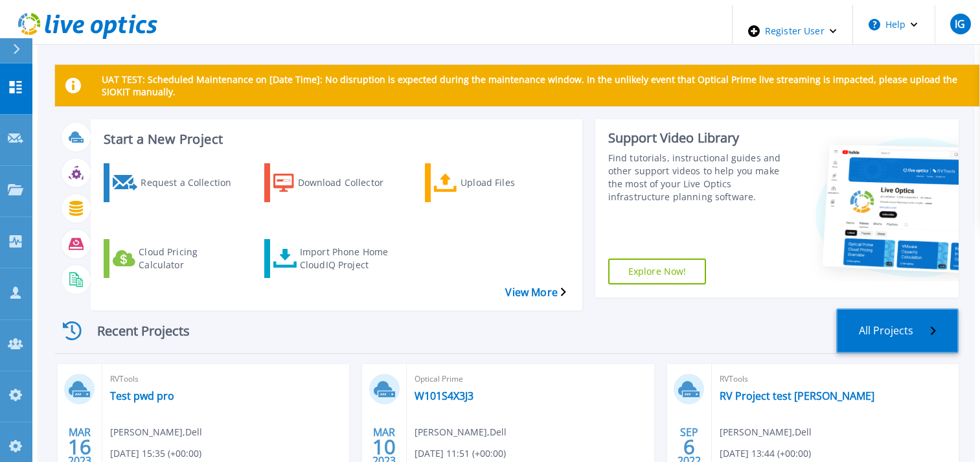
click at [899, 308] on link "All Projects" at bounding box center [897, 330] width 122 height 45
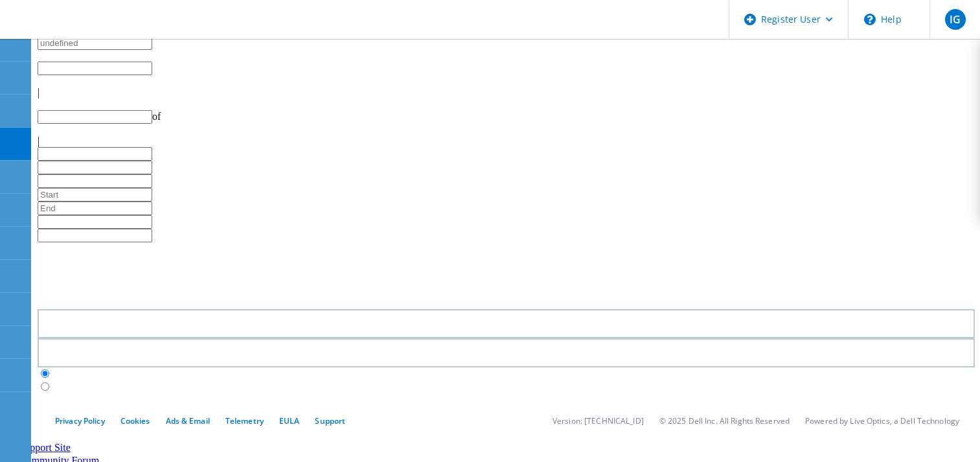
type input "1"
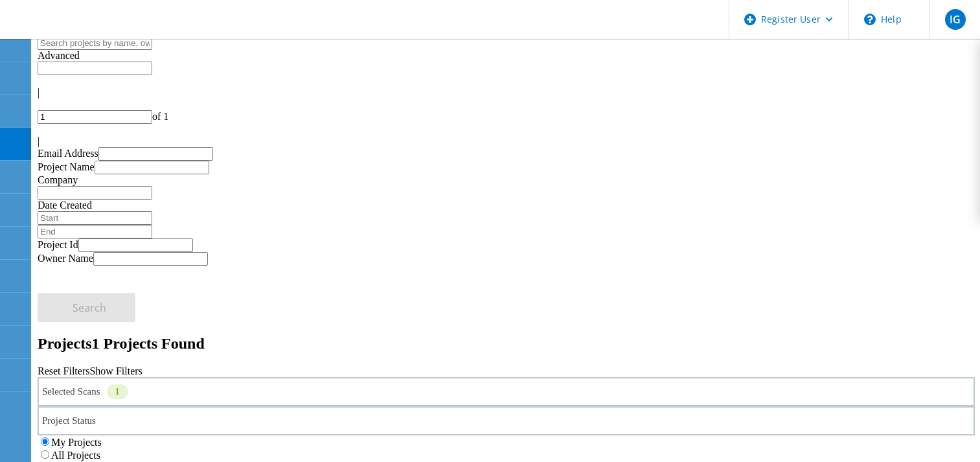
click at [205, 377] on div "Selected Scans 1" at bounding box center [506, 391] width 937 height 29
click at [102, 444] on label "Optical Prime" at bounding box center [110, 449] width 58 height 11
click at [79, 445] on input "Optical Prime" at bounding box center [75, 449] width 8 height 8
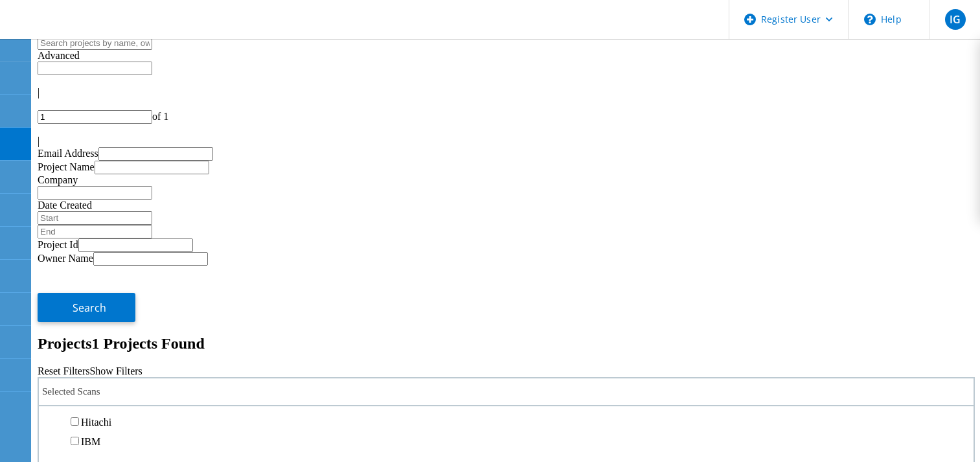
scroll to position [518, 0]
click at [99, 330] on label "3PAR" at bounding box center [93, 335] width 25 height 11
click at [79, 331] on input "3PAR" at bounding box center [75, 335] width 8 height 8
click at [100, 449] on label "All Projects" at bounding box center [75, 454] width 49 height 11
click at [49, 450] on input "All Projects" at bounding box center [45, 454] width 8 height 8
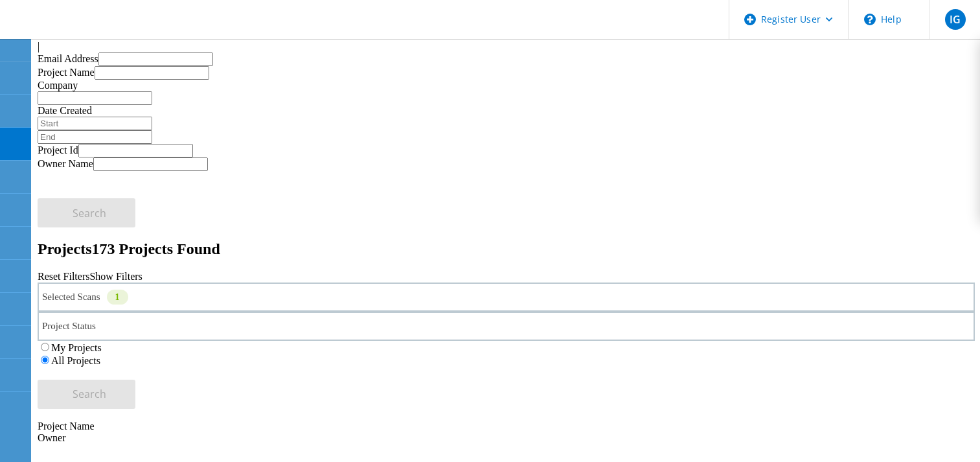
scroll to position [130, 0]
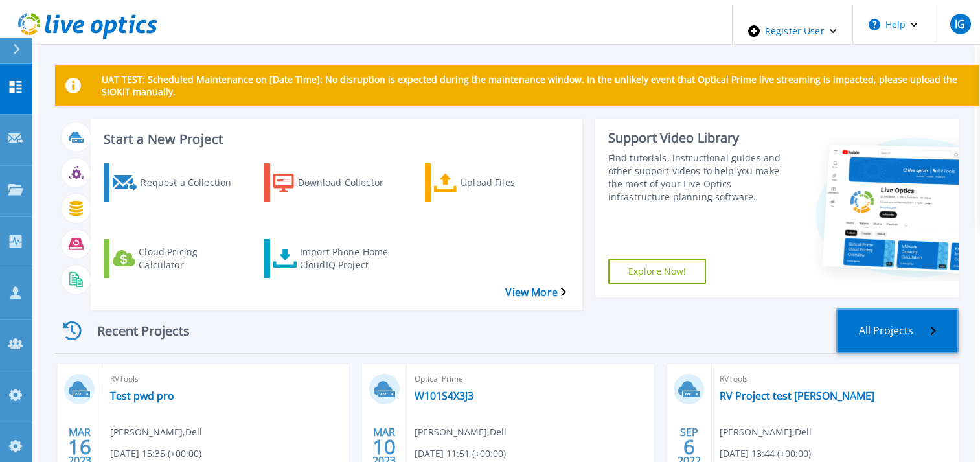
click at [911, 308] on link "All Projects" at bounding box center [897, 330] width 122 height 45
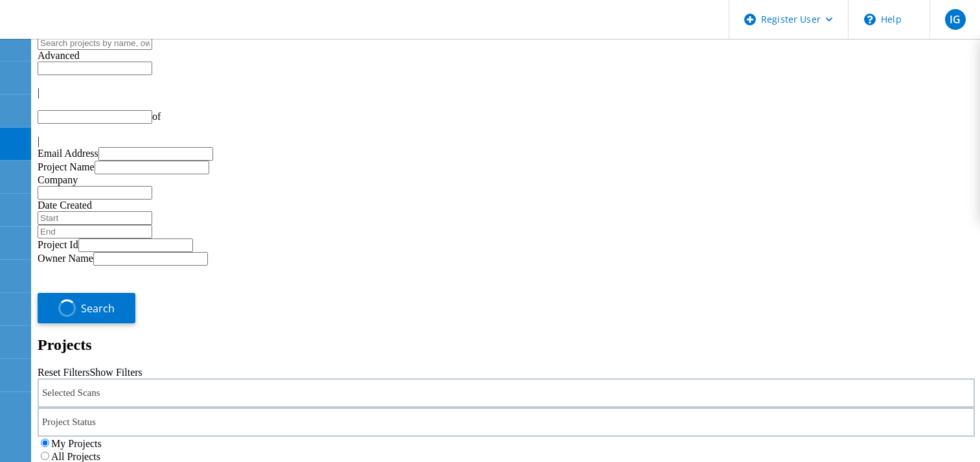
type input "1"
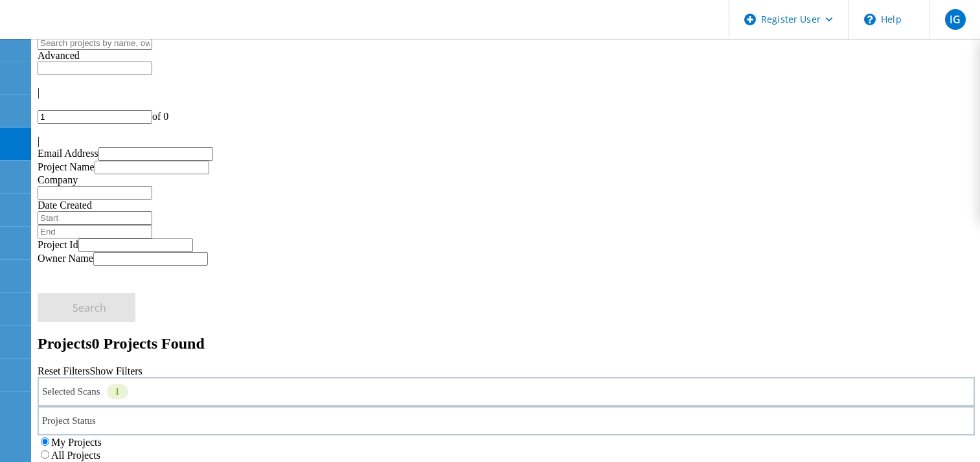
click at [183, 377] on div "Selected Scans 1" at bounding box center [506, 391] width 937 height 29
click at [104, 291] on label "NetApp" at bounding box center [97, 296] width 33 height 11
click at [79, 292] on input "NetApp" at bounding box center [75, 296] width 8 height 8
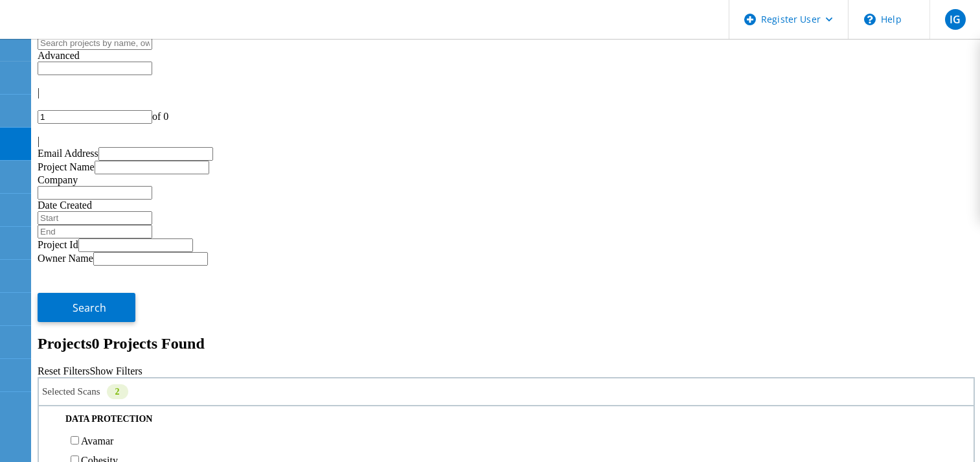
drag, startPoint x: 666, startPoint y: 172, endPoint x: 775, endPoint y: 174, distance: 108.8
click at [100, 449] on label "All Projects" at bounding box center [75, 454] width 49 height 11
click at [49, 450] on input "All Projects" at bounding box center [45, 454] width 8 height 8
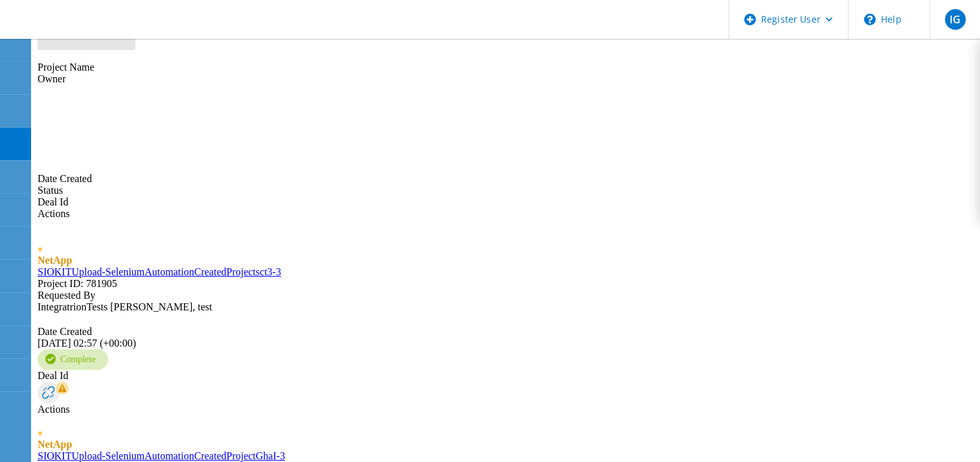
scroll to position [488, 0]
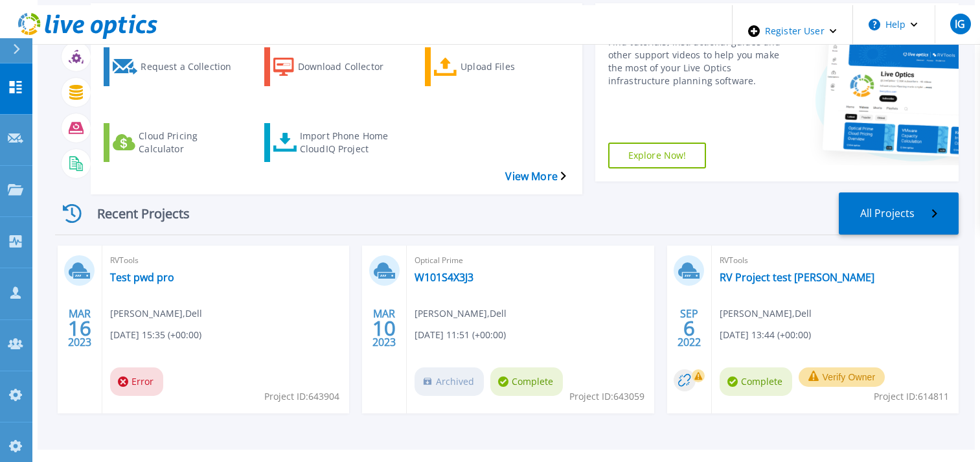
scroll to position [117, 0]
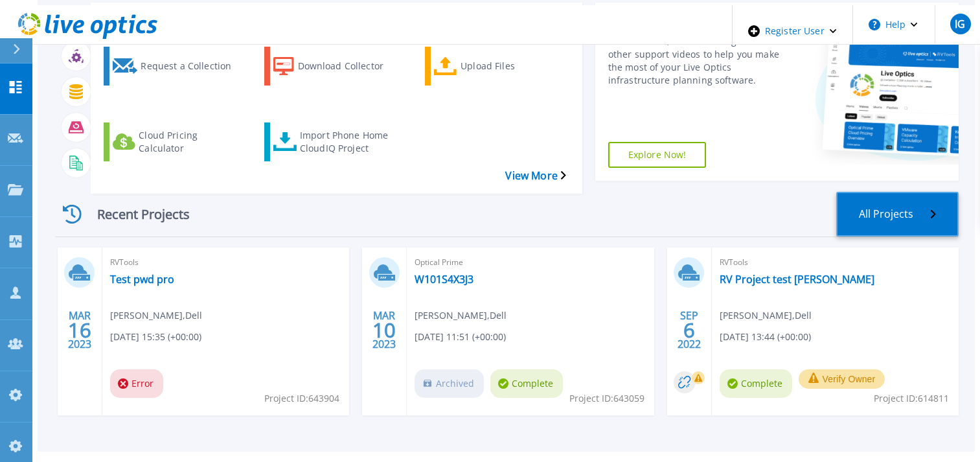
drag, startPoint x: 907, startPoint y: 185, endPoint x: 663, endPoint y: 228, distance: 247.9
click at [907, 192] on link "All Projects" at bounding box center [897, 214] width 122 height 45
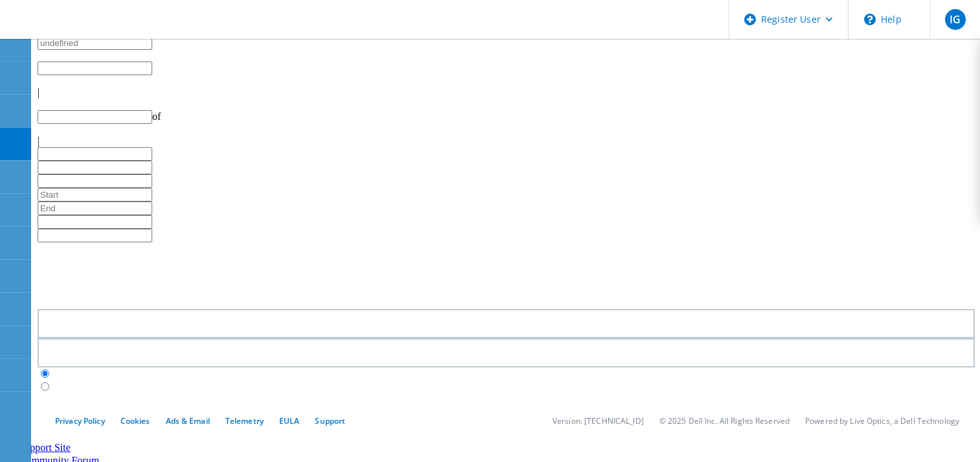
type input "1"
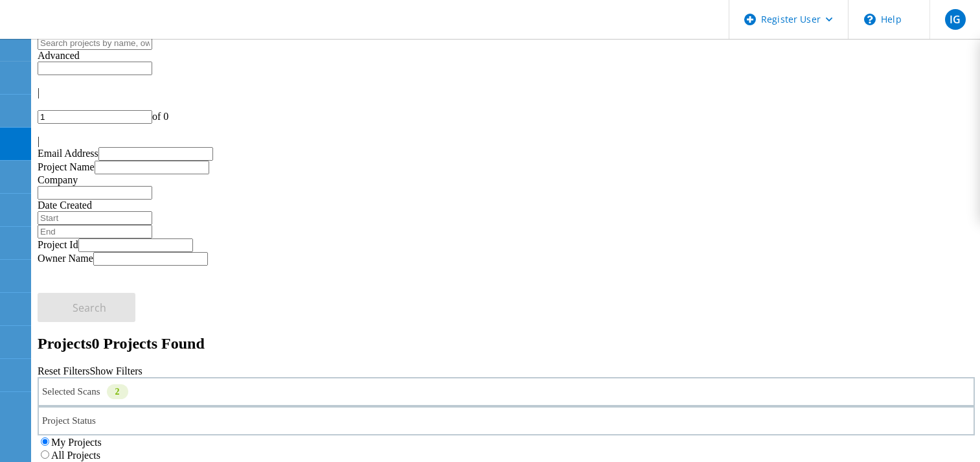
click at [264, 377] on div "Selected Scans 2" at bounding box center [506, 391] width 937 height 29
click at [99, 291] on label "NetApp" at bounding box center [97, 296] width 33 height 11
click at [79, 292] on input "NetApp" at bounding box center [75, 296] width 8 height 8
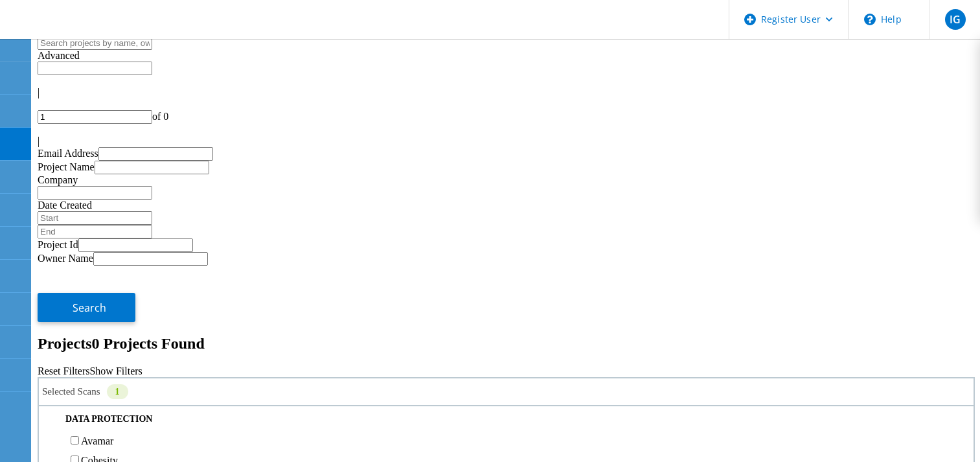
drag, startPoint x: 657, startPoint y: 171, endPoint x: 732, endPoint y: 172, distance: 75.1
click at [100, 449] on label "All Projects" at bounding box center [75, 454] width 49 height 11
click at [49, 450] on input "All Projects" at bounding box center [45, 454] width 8 height 8
